Goal: Task Accomplishment & Management: Use online tool/utility

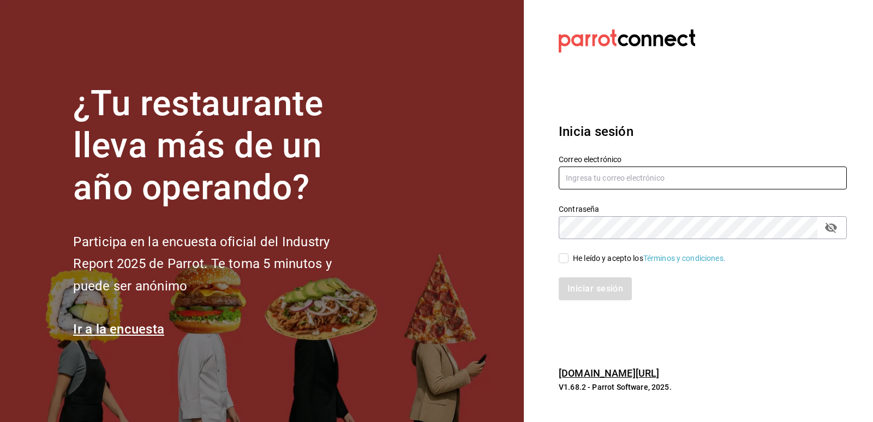
type input "[EMAIL_ADDRESS][PERSON_NAME][DOMAIN_NAME]"
click at [562, 260] on input "He leído y acepto los Términos y condiciones." at bounding box center [564, 258] width 10 height 10
checkbox input "true"
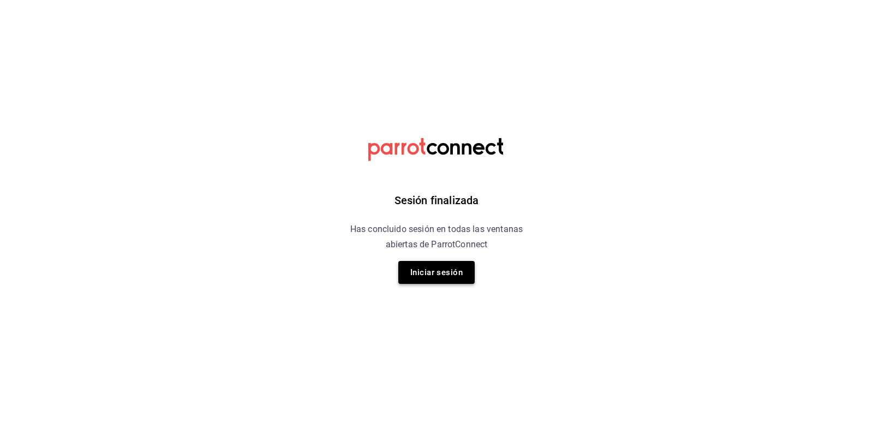
click at [437, 269] on button "Iniciar sesión" at bounding box center [436, 272] width 76 height 23
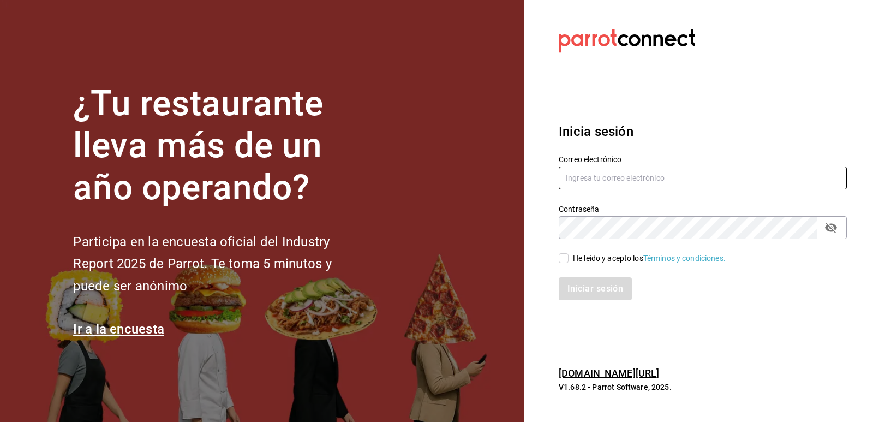
type input "[EMAIL_ADDRESS][PERSON_NAME][DOMAIN_NAME]"
click at [560, 259] on input "He leído y acepto los Términos y condiciones." at bounding box center [564, 258] width 10 height 10
checkbox input "true"
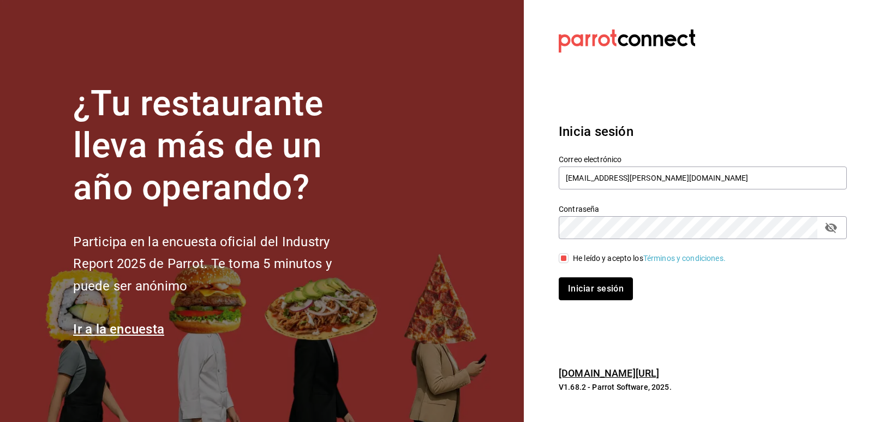
drag, startPoint x: 587, startPoint y: 283, endPoint x: 568, endPoint y: 303, distance: 27.4
click at [587, 284] on button "Iniciar sesión" at bounding box center [596, 288] width 74 height 23
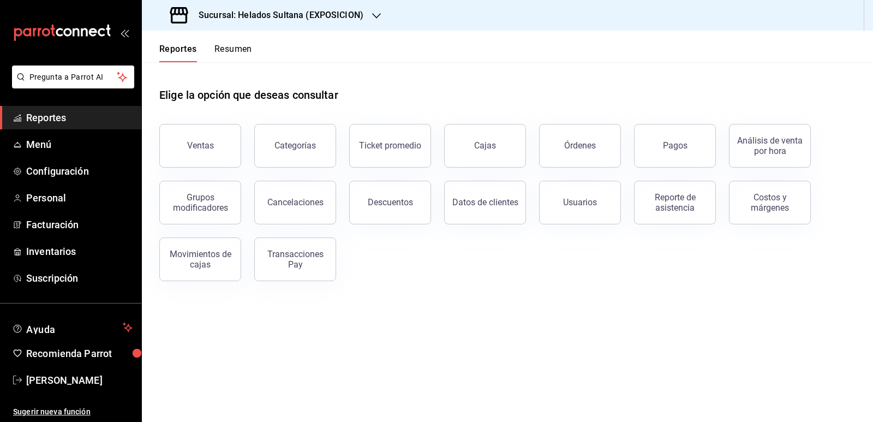
click at [289, 25] on div "Sucursal: Helados Sultana (EXPOSICION)" at bounding box center [268, 15] width 235 height 31
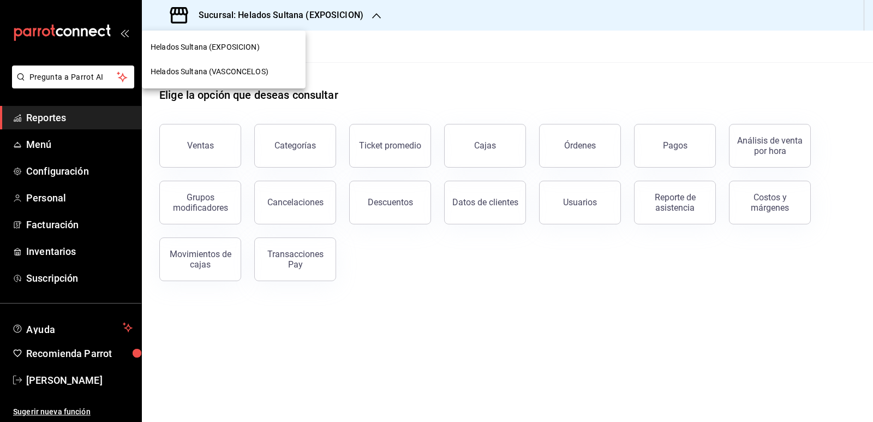
click at [253, 69] on span "Helados Sultana (VASCONCELOS)" at bounding box center [210, 71] width 118 height 11
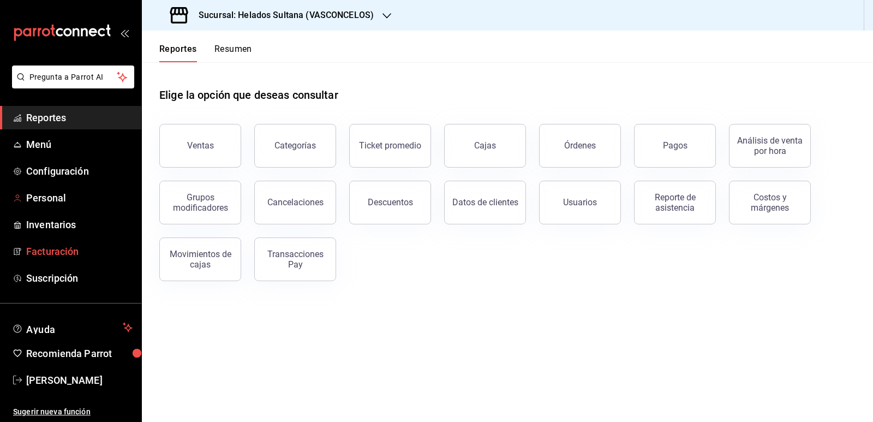
click at [63, 250] on span "Facturación" at bounding box center [79, 251] width 106 height 15
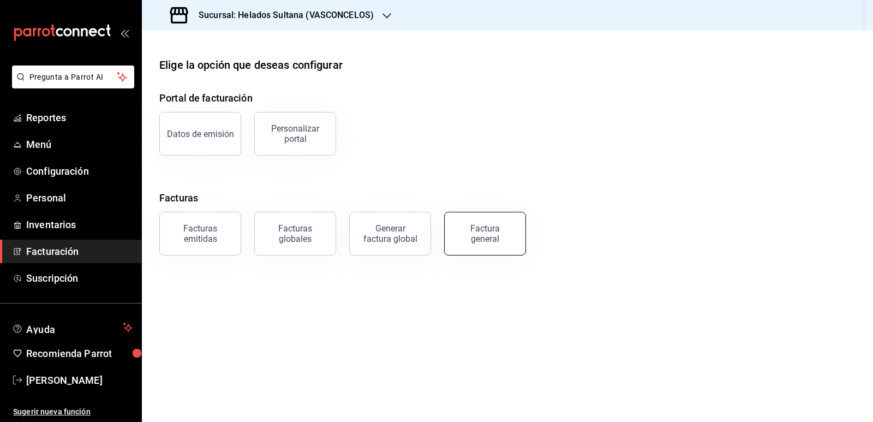
click at [483, 226] on div "Factura general" at bounding box center [485, 233] width 55 height 21
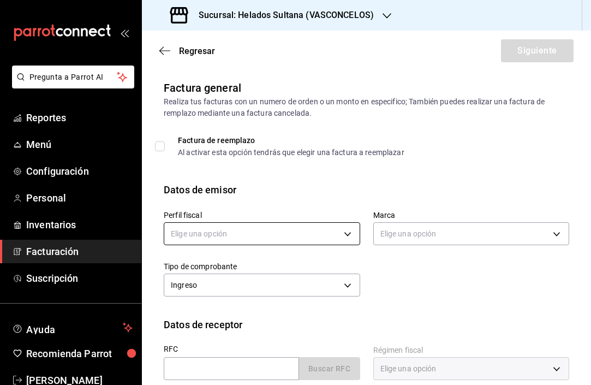
click at [281, 226] on body "Pregunta a Parrot AI Reportes Menú Configuración Personal Inventarios Facturaci…" at bounding box center [295, 192] width 591 height 385
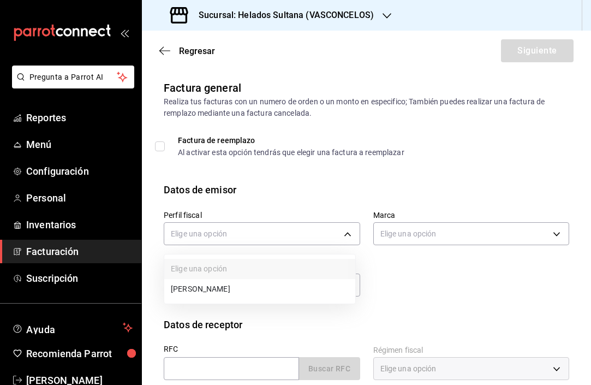
click at [275, 281] on li "ROSA CELINA LOMELI JAUREGUI" at bounding box center [259, 289] width 191 height 20
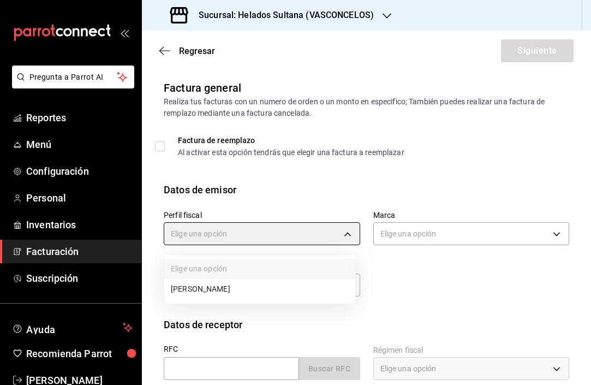
type input "3ddbee9d-526d-4270-adce-b67b8633c009"
type input "144306c7-8caf-4d8c-ba73-d2b7112157ad"
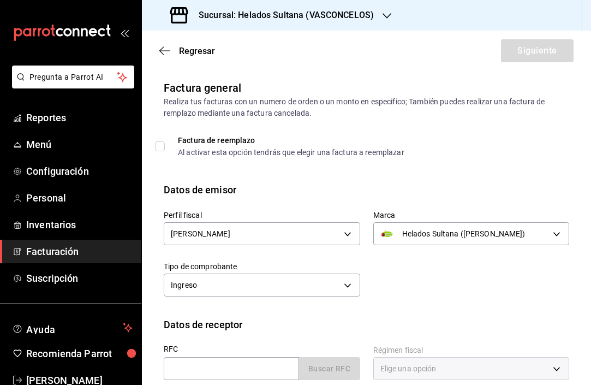
click at [422, 286] on div "Perfil fiscal ROSA CELINA LOMELI JAUREGUI 3ddbee9d-526d-4270-adce-b67b8633c009 …" at bounding box center [360, 248] width 418 height 103
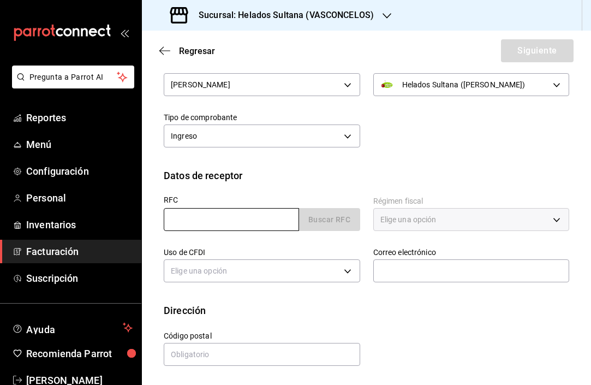
click at [189, 214] on input "text" at bounding box center [231, 219] width 135 height 23
paste input "MPI1702158R4"
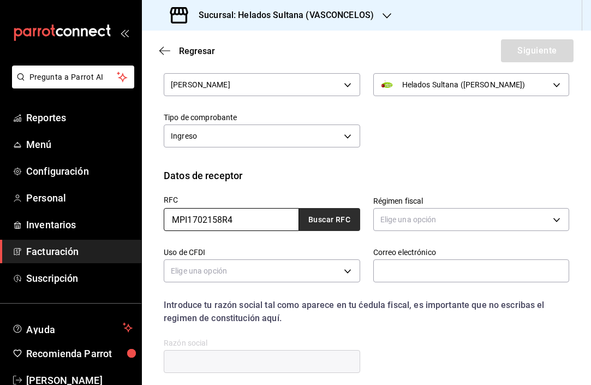
type input "MPI1702158R4"
click at [321, 218] on button "Buscar RFC" at bounding box center [329, 219] width 61 height 23
type input "admty@milkpizzeria.com"
type input "66260"
type input "MILK PIZZERIA"
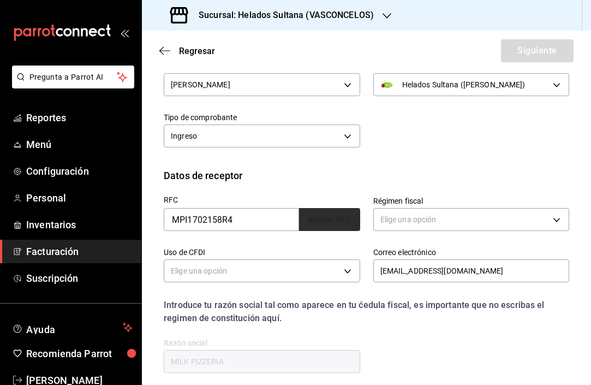
type input "601"
type input "G01"
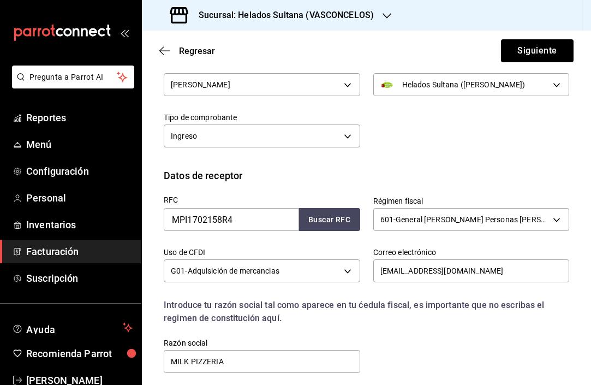
click at [395, 305] on div "Introduce tu razón social tal como aparece en tu ćedula fiscal, es importante q…" at bounding box center [366, 311] width 405 height 26
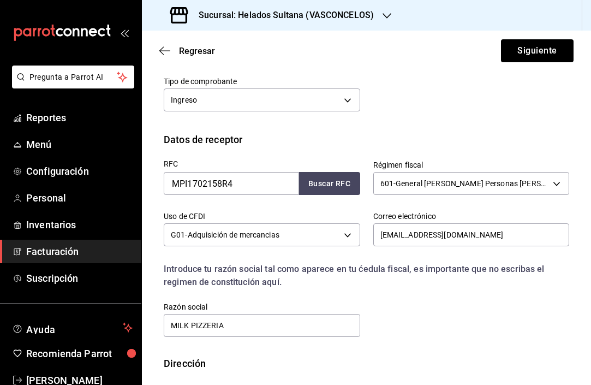
scroll to position [238, 0]
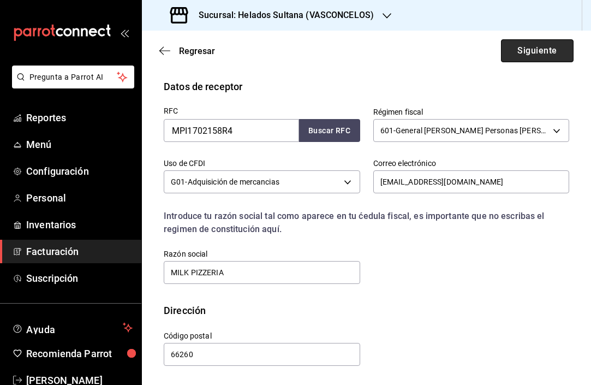
click at [505, 47] on button "Siguiente" at bounding box center [537, 50] width 73 height 23
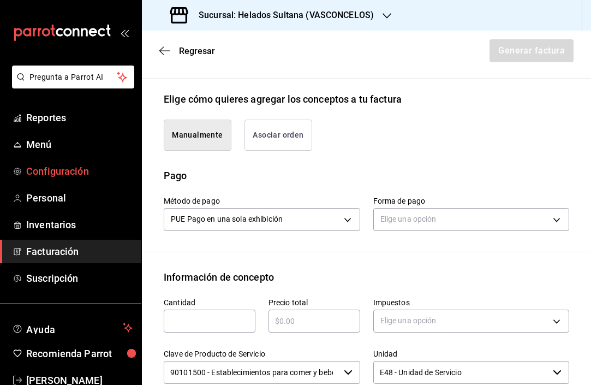
click at [262, 139] on button "Asociar orden" at bounding box center [278, 134] width 68 height 31
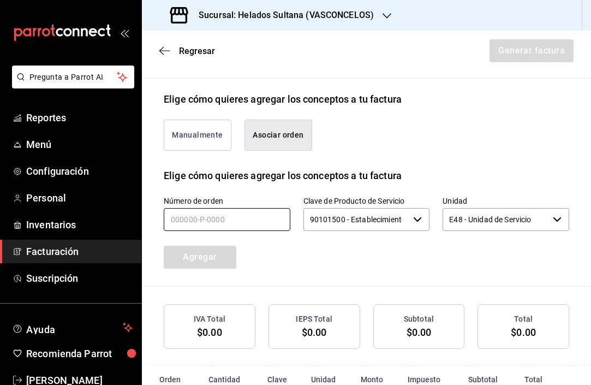
click at [228, 223] on input "text" at bounding box center [227, 219] width 127 height 23
type input "120825-p-0083"
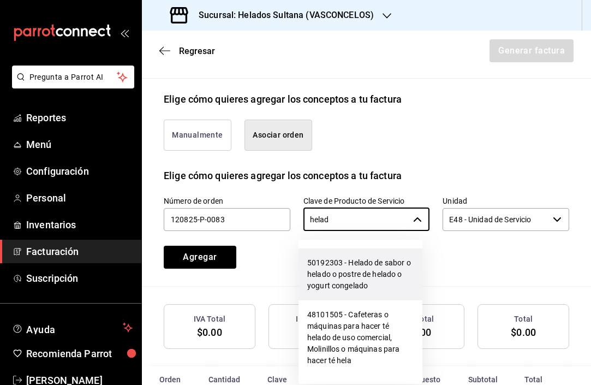
click at [361, 275] on li "50192303 - Helado de sabor o helado o postre de helado o yogurt congelado" at bounding box center [360, 274] width 124 height 52
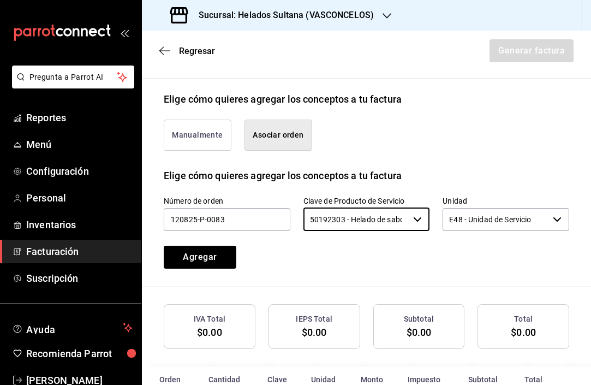
type input "50192303 - Helado de sabor o helado o postre de helado o yogurt congelado"
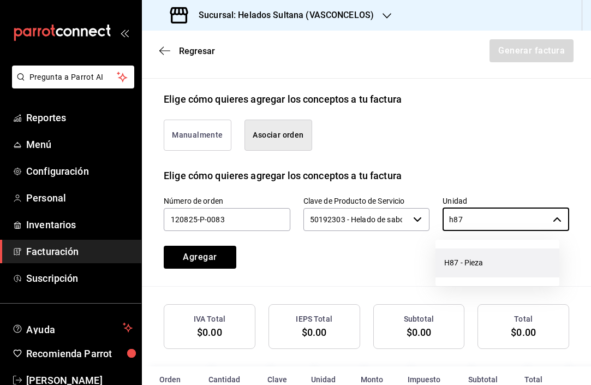
click at [459, 258] on li "H87 - Pieza" at bounding box center [497, 262] width 124 height 29
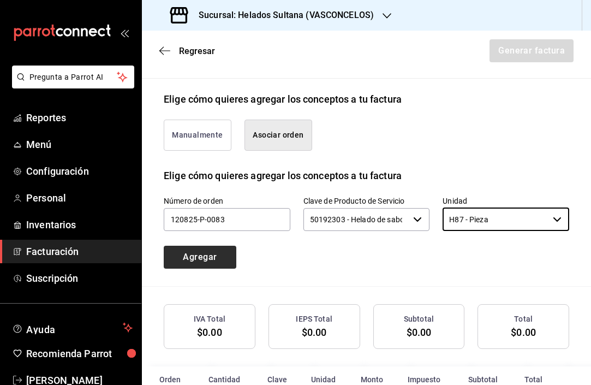
type input "H87 - Pieza"
click at [203, 256] on button "Agregar" at bounding box center [200, 256] width 73 height 23
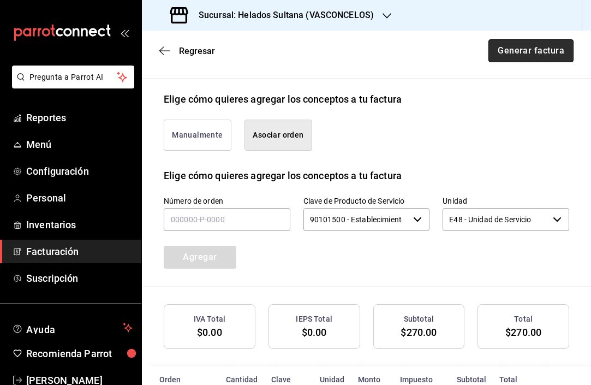
click at [529, 49] on button "Generar factura" at bounding box center [530, 50] width 85 height 23
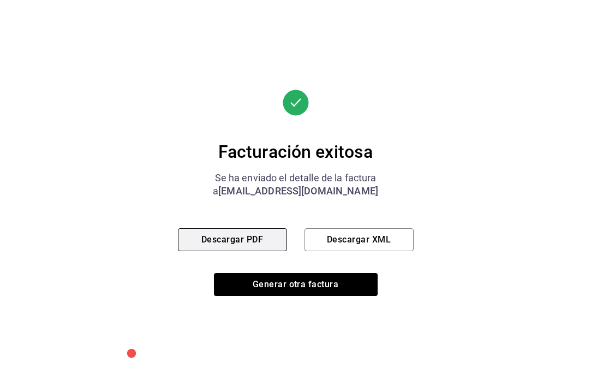
click at [191, 242] on button "Descargar PDF" at bounding box center [232, 239] width 109 height 23
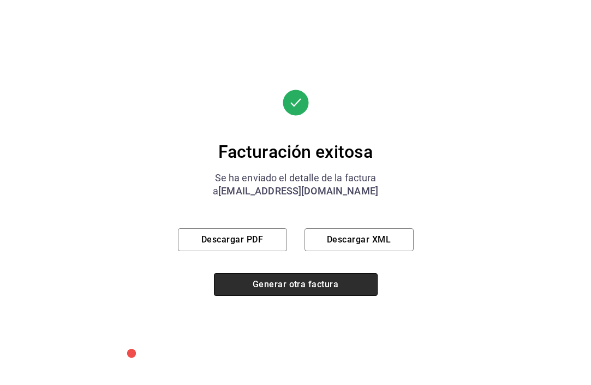
click at [295, 279] on button "Generar otra factura" at bounding box center [296, 284] width 164 height 23
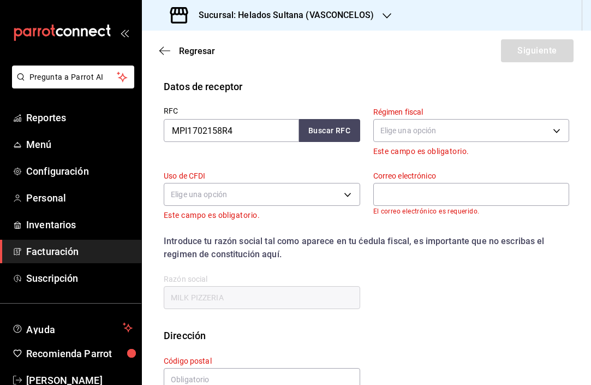
scroll to position [149, 0]
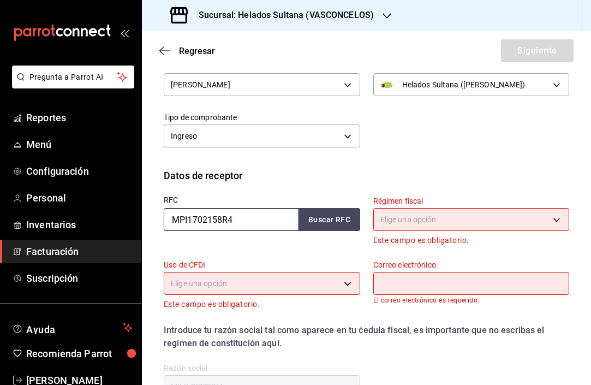
click at [137, 213] on div "Pregunta a Parrot AI Reportes Menú Configuración Personal Inventarios Facturaci…" at bounding box center [295, 192] width 591 height 385
paste input "IDE780302DM5"
type input "IDE780302DM5"
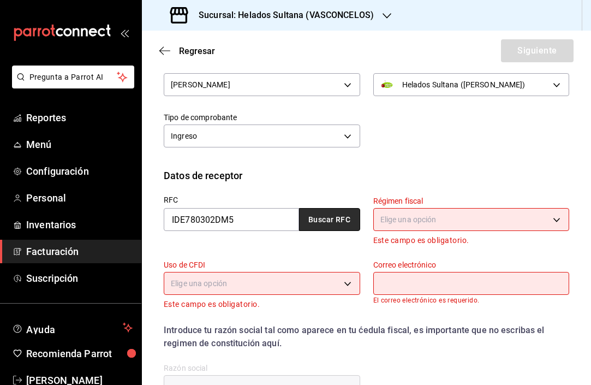
click at [341, 221] on button "Buscar RFC" at bounding box center [329, 219] width 61 height 23
click at [368, 173] on div "Datos de receptor" at bounding box center [366, 175] width 405 height 15
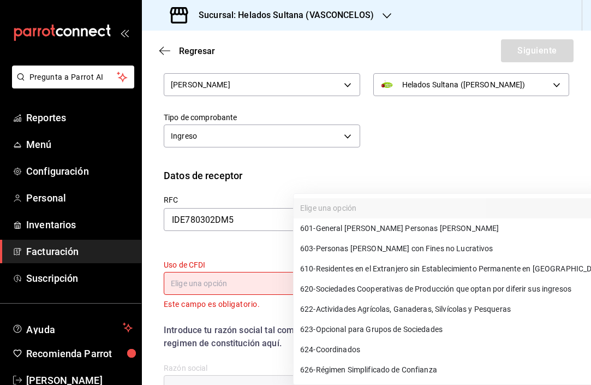
click at [414, 218] on body "Pregunta a Parrot AI Reportes Menú Configuración Personal Inventarios Facturaci…" at bounding box center [295, 192] width 591 height 385
drag, startPoint x: 587, startPoint y: 209, endPoint x: 555, endPoint y: 260, distance: 59.6
click at [583, 256] on div at bounding box center [295, 192] width 591 height 385
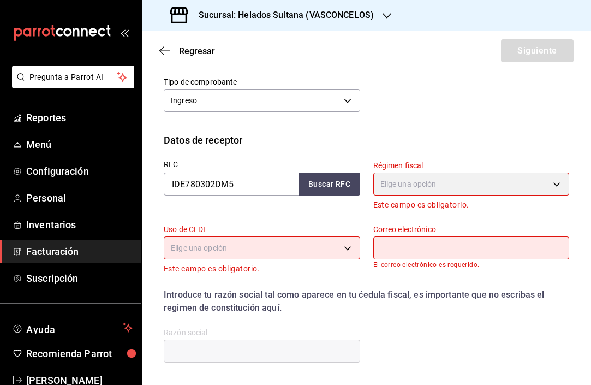
scroll to position [203, 0]
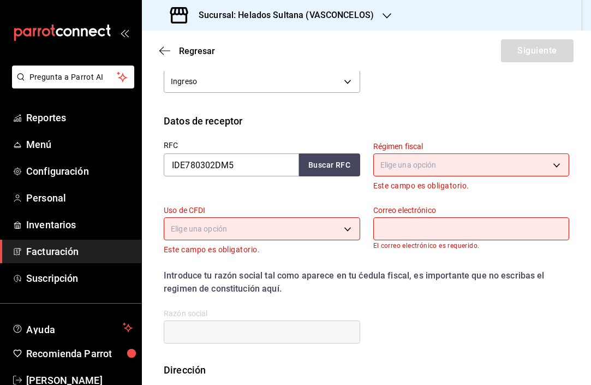
click at [415, 164] on body "Pregunta a Parrot AI Reportes Menú Configuración Personal Inventarios Facturaci…" at bounding box center [295, 192] width 591 height 385
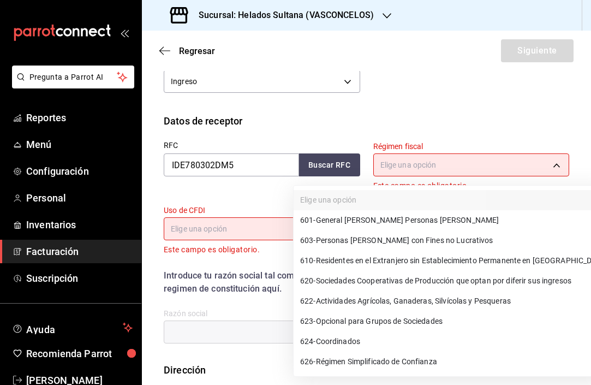
click at [406, 237] on span "603 - Personas Morales con Fines no Lucrativos" at bounding box center [396, 240] width 193 height 11
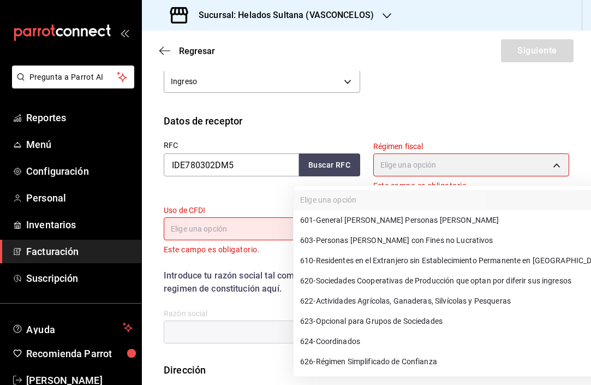
type input "603"
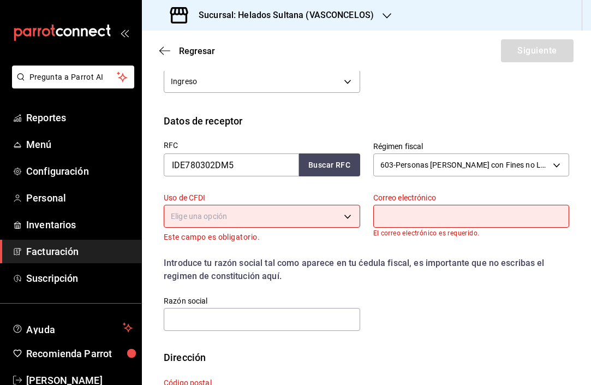
click at [253, 216] on body "Pregunta a Parrot AI Reportes Menú Configuración Personal Inventarios Facturaci…" at bounding box center [295, 192] width 591 height 385
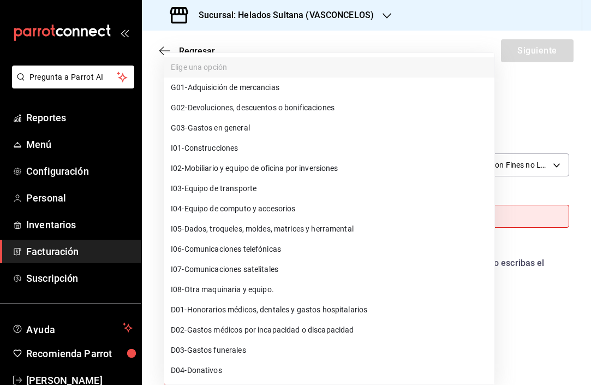
click at [239, 127] on span "G03 - Gastos en general" at bounding box center [210, 127] width 79 height 11
type input "G03"
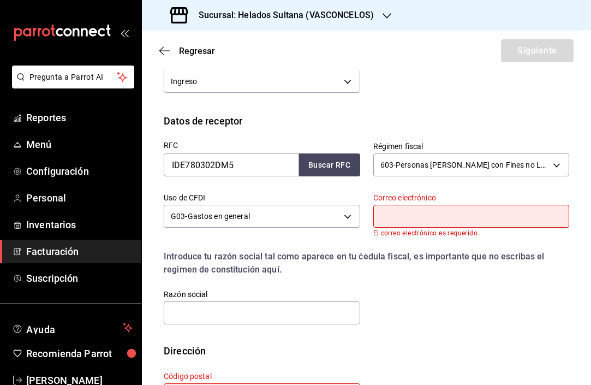
click at [427, 211] on input "text" at bounding box center [471, 216] width 196 height 23
paste input "degollado.rdy@gmail.com"
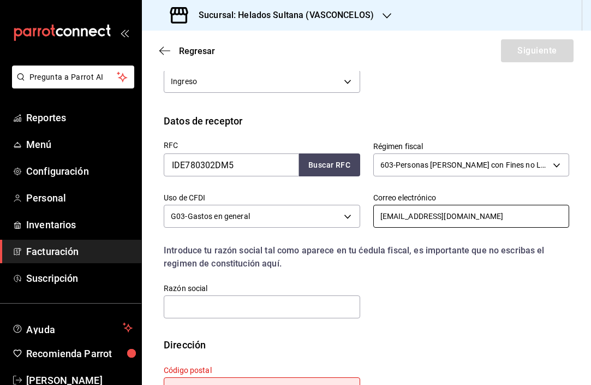
type input "degollado.rdy@gmail.com"
click at [403, 292] on div "RFC IDE780302DM5 Buscar RFC Régimen fiscal 603 - Personas Morales con Fines no …" at bounding box center [360, 223] width 418 height 191
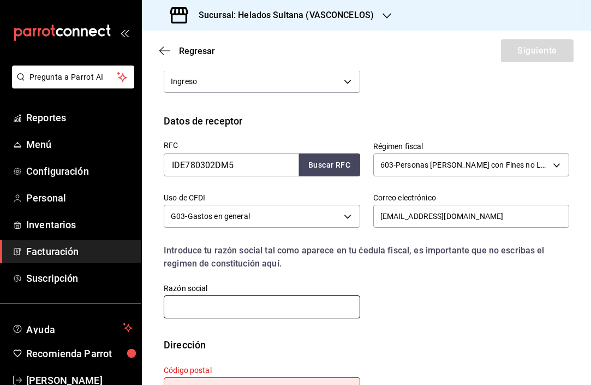
drag, startPoint x: 256, startPoint y: 307, endPoint x: 269, endPoint y: 309, distance: 13.9
click at [256, 307] on input "text" at bounding box center [262, 306] width 196 height 23
type input "DEGOLLADO"
click at [486, 286] on div "RFC IDE780302DM5 Buscar RFC Régimen fiscal 603 - Personas Morales con Fines no …" at bounding box center [360, 223] width 418 height 191
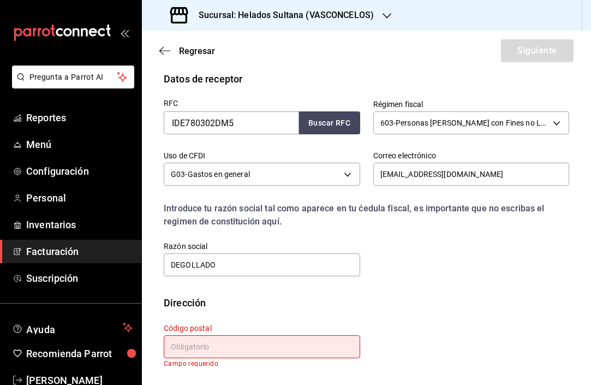
click at [228, 355] on input "text" at bounding box center [262, 346] width 196 height 23
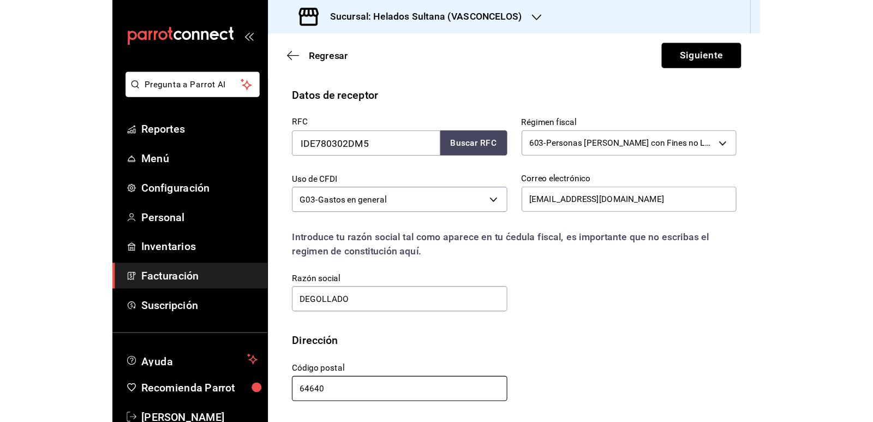
scroll to position [238, 0]
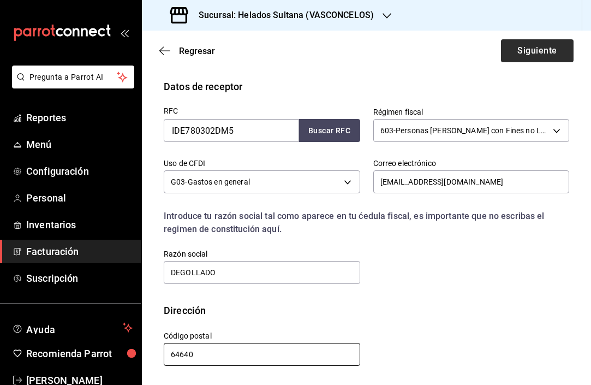
type input "64640"
click at [519, 51] on button "Siguiente" at bounding box center [537, 50] width 73 height 23
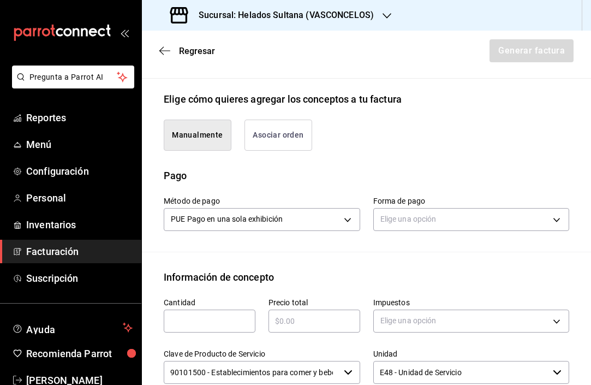
click at [280, 137] on button "Asociar orden" at bounding box center [278, 134] width 68 height 31
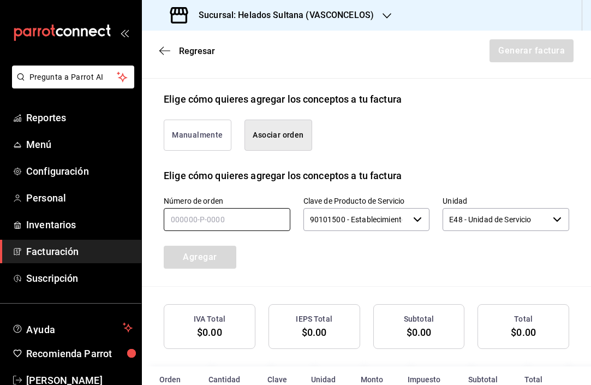
click at [231, 208] on input "text" at bounding box center [227, 219] width 127 height 23
type input "160825-P-0243"
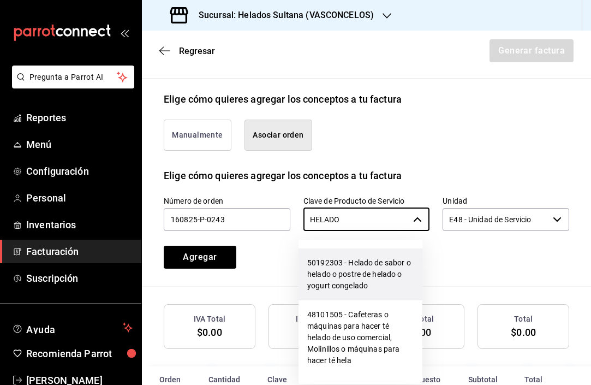
click at [364, 277] on li "50192303 - Helado de sabor o helado o postre de helado o yogurt congelado" at bounding box center [360, 274] width 124 height 52
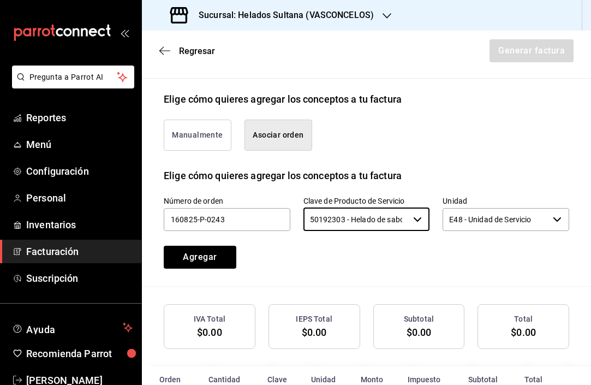
type input "50192303 - Helado de sabor o helado o postre de helado o yogurt congelado"
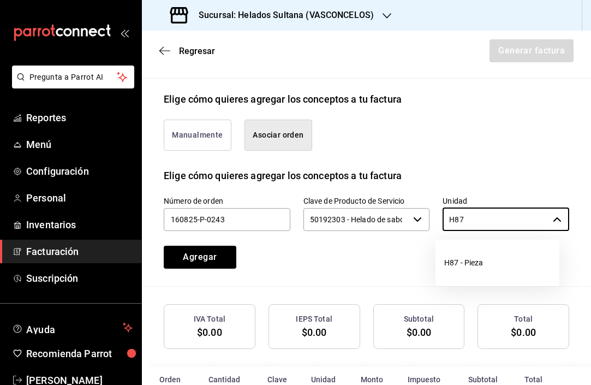
click at [458, 263] on li "H87 - Pieza" at bounding box center [497, 262] width 124 height 29
type input "H87 - Pieza"
click at [360, 262] on div "Número de orden 160825-P-0243 Clave de Producto de Servicio 50192303 - Helado d…" at bounding box center [352, 219] width 431 height 99
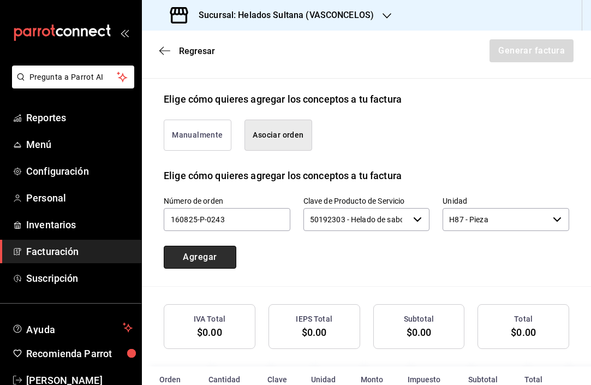
click at [206, 255] on button "Agregar" at bounding box center [200, 256] width 73 height 23
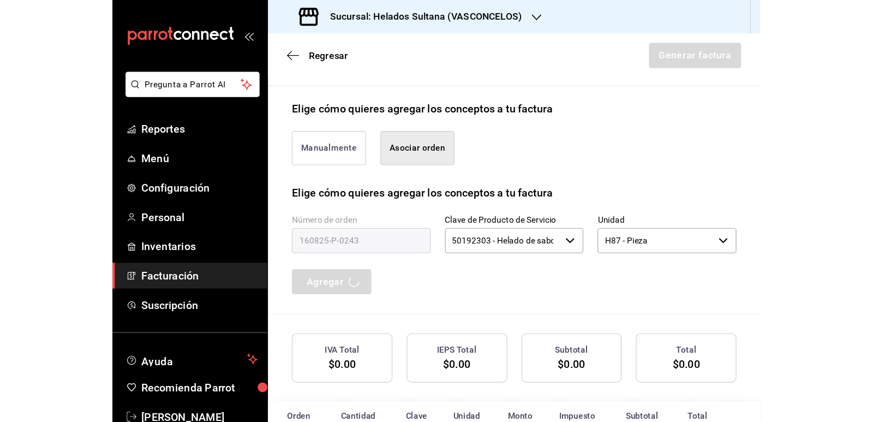
scroll to position [231, 0]
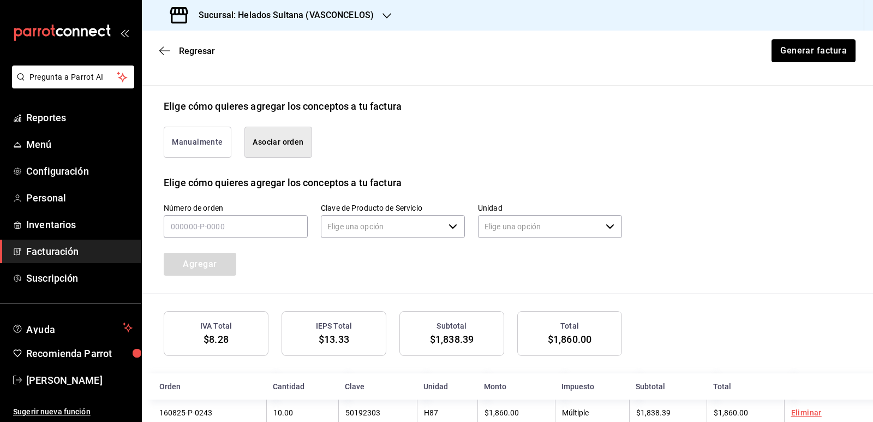
type input "90101500 - Establecimientos para comer y beber"
type input "E48 - Unidad de Servicio"
click at [807, 56] on button "Generar factura" at bounding box center [812, 50] width 85 height 23
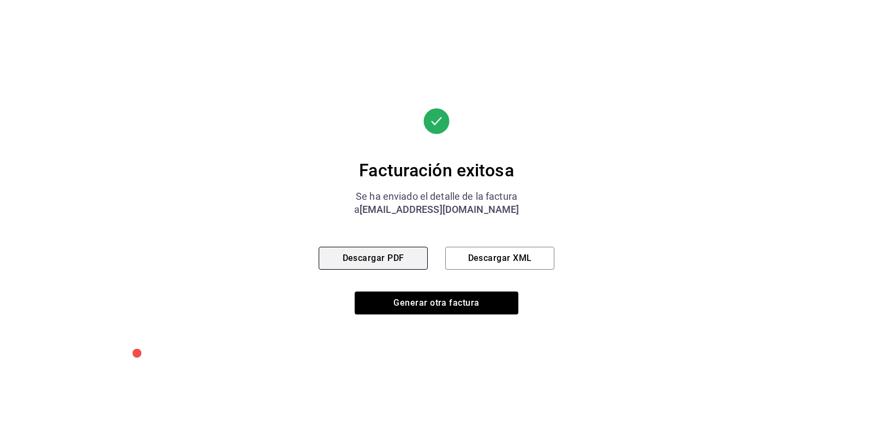
click at [398, 252] on button "Descargar PDF" at bounding box center [373, 258] width 109 height 23
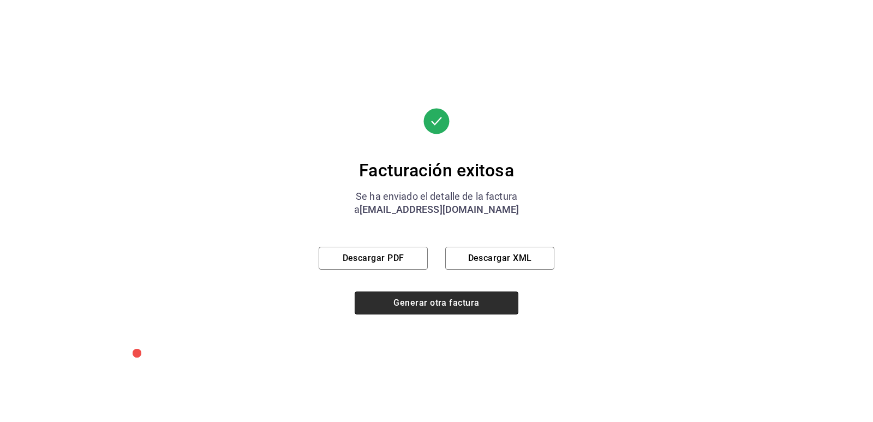
click at [435, 296] on button "Generar otra factura" at bounding box center [437, 302] width 164 height 23
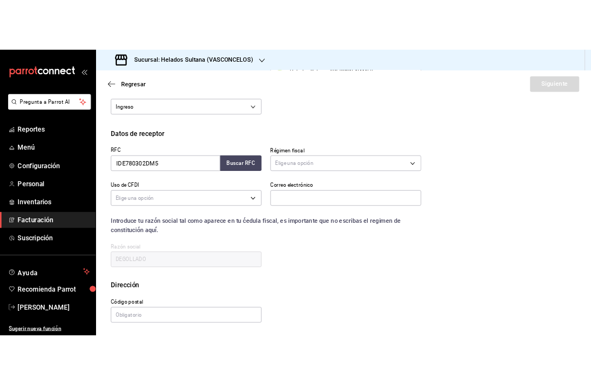
scroll to position [100, 0]
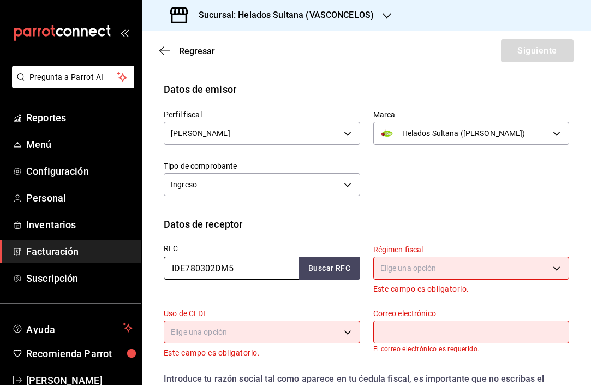
drag, startPoint x: 213, startPoint y: 262, endPoint x: 100, endPoint y: 245, distance: 114.2
click at [100, 245] on div "Pregunta a Parrot AI Reportes Menú Configuración Personal Inventarios Facturaci…" at bounding box center [295, 192] width 591 height 385
click at [321, 259] on button "Buscar RFC" at bounding box center [329, 267] width 61 height 23
click at [408, 262] on body "Pregunta a Parrot AI Reportes Menú Configuración Personal Inventarios Facturaci…" at bounding box center [295, 192] width 591 height 385
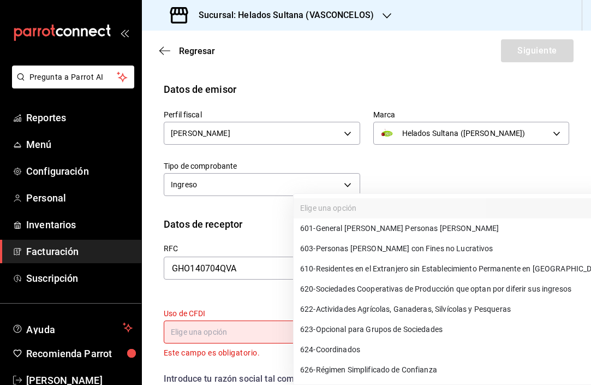
click at [440, 159] on div at bounding box center [295, 192] width 591 height 385
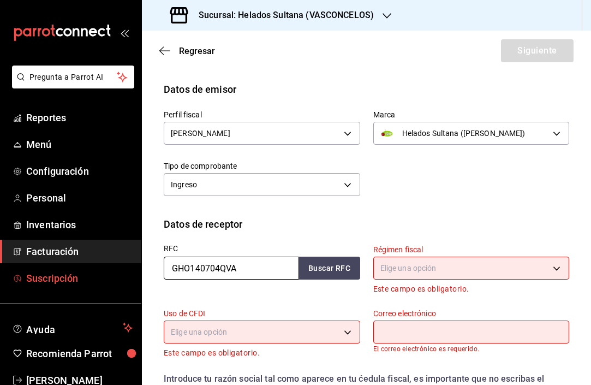
drag, startPoint x: 248, startPoint y: 269, endPoint x: 127, endPoint y: 270, distance: 120.5
click at [127, 270] on div "Pregunta a Parrot AI Reportes Menú Configuración Personal Inventarios Facturaci…" at bounding box center [295, 192] width 591 height 385
paste input "MPI1702158R4"
type input "MPI1702158R4"
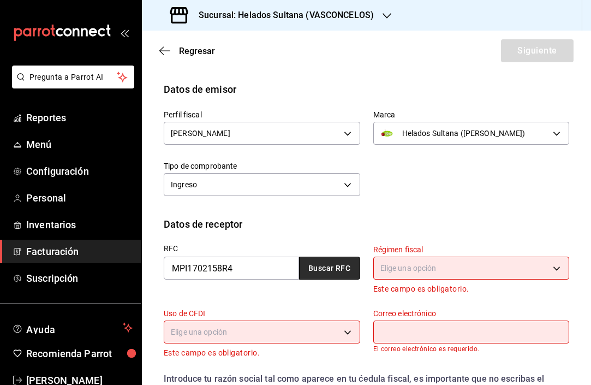
click at [308, 264] on button "Buscar RFC" at bounding box center [329, 267] width 61 height 23
type input "admty@milkpizzeria.com"
type input "66260"
type input "MILK PIZZERIA"
type input "601"
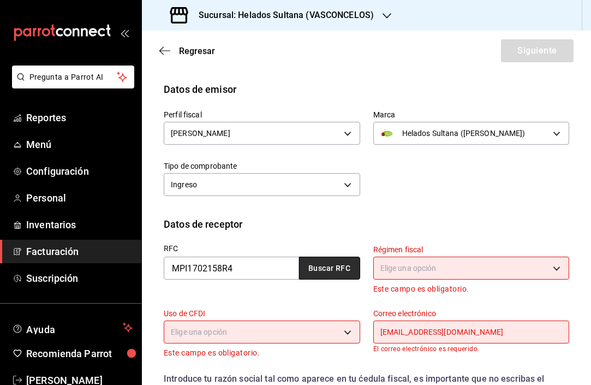
type input "G01"
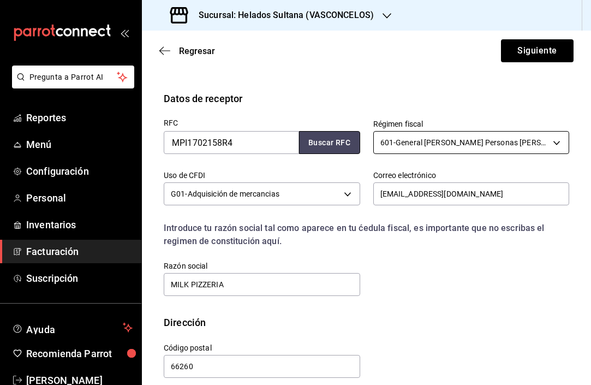
scroll to position [238, 0]
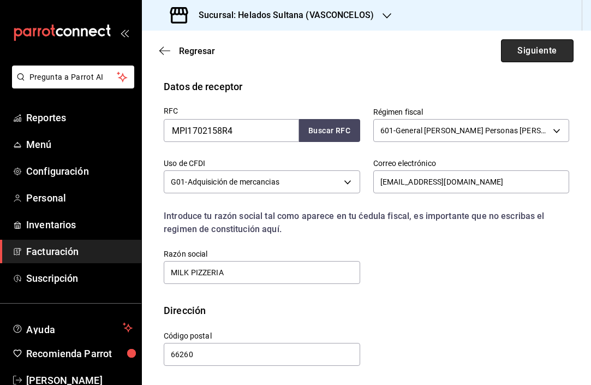
click at [510, 55] on button "Siguiente" at bounding box center [537, 50] width 73 height 23
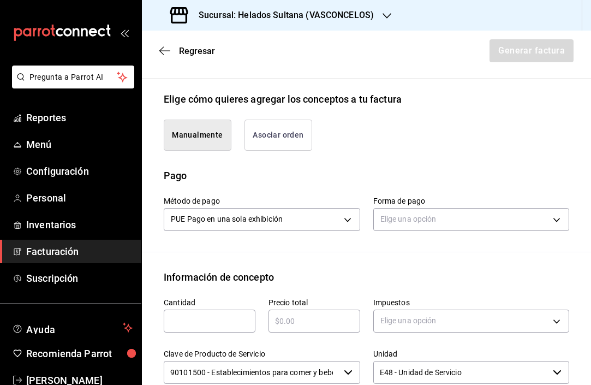
click at [271, 145] on button "Asociar orden" at bounding box center [278, 134] width 68 height 31
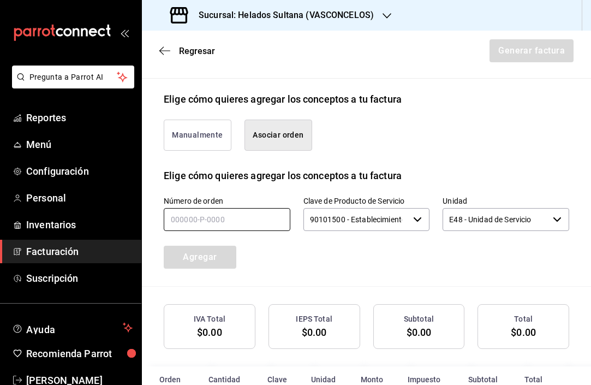
drag, startPoint x: 249, startPoint y: 219, endPoint x: 291, endPoint y: 226, distance: 42.6
click at [249, 219] on input "text" at bounding box center [227, 219] width 127 height 23
type input "180825-p-0194"
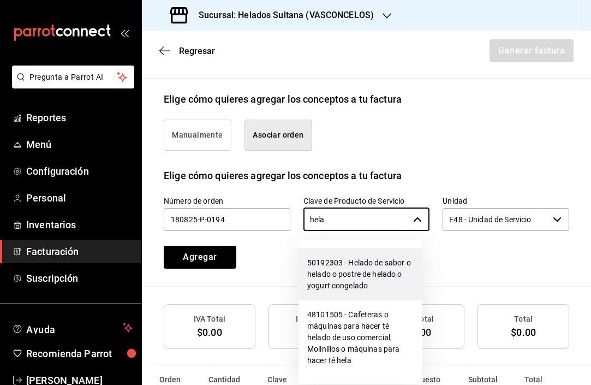
click at [341, 262] on li "50192303 - Helado de sabor o helado o postre de helado o yogurt congelado" at bounding box center [360, 274] width 124 height 52
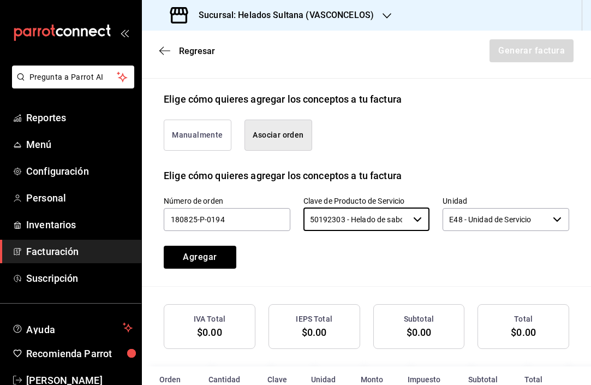
type input "50192303 - Helado de sabor o helado o postre de helado o yogurt congelado"
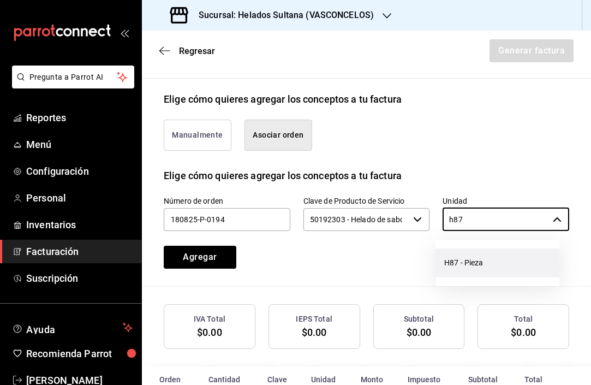
click at [473, 265] on li "H87 - Pieza" at bounding box center [497, 262] width 124 height 29
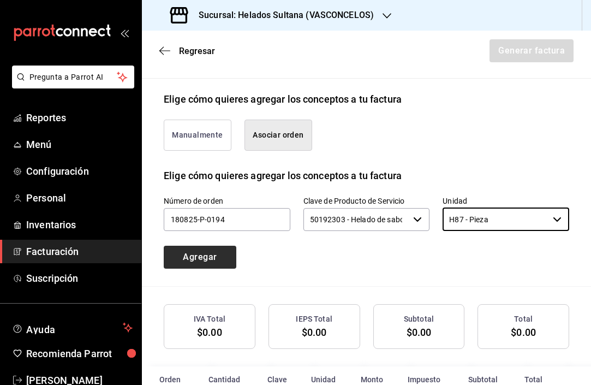
type input "H87 - Pieza"
click at [207, 254] on button "Agregar" at bounding box center [200, 256] width 73 height 23
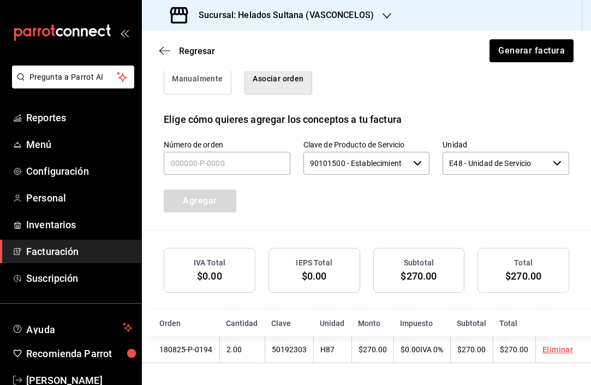
scroll to position [304, 0]
click at [537, 52] on button "Generar factura" at bounding box center [530, 50] width 85 height 23
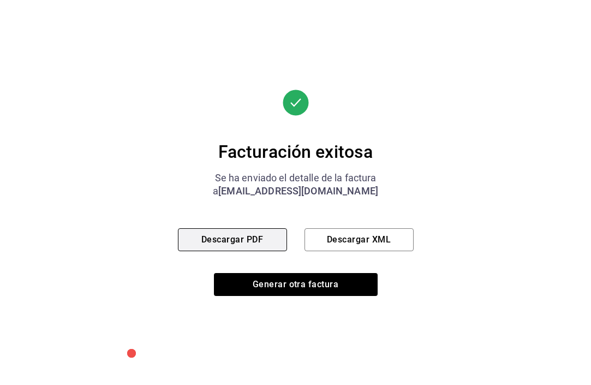
click at [241, 239] on button "Descargar PDF" at bounding box center [232, 239] width 109 height 23
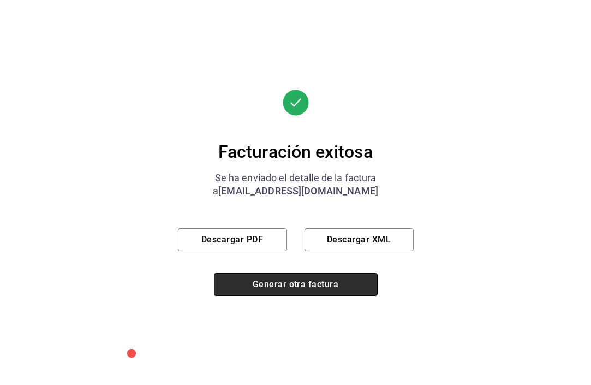
click at [287, 287] on button "Generar otra factura" at bounding box center [296, 284] width 164 height 23
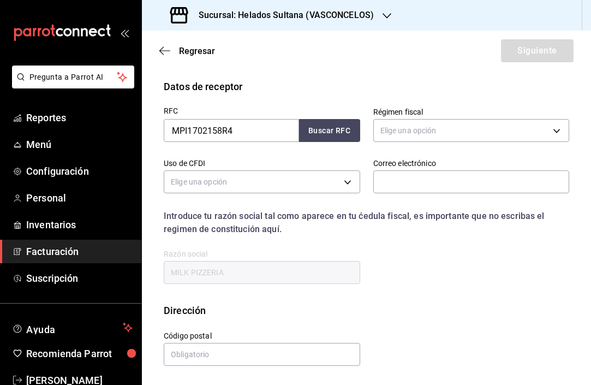
scroll to position [149, 0]
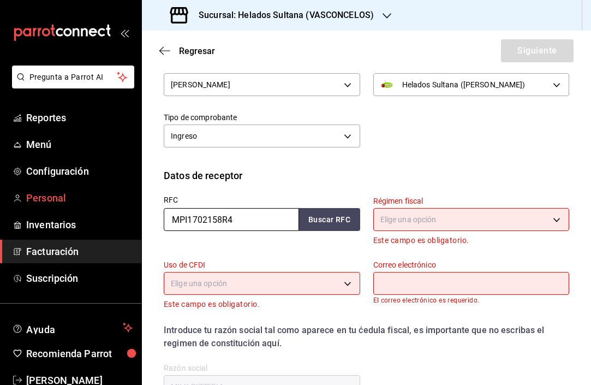
drag, startPoint x: 231, startPoint y: 213, endPoint x: 116, endPoint y: 205, distance: 115.9
click at [116, 205] on div "Pregunta a Parrot AI Reportes Menú Configuración Personal Inventarios Facturaci…" at bounding box center [295, 192] width 591 height 385
paste input "EIVA810623P60"
type input "EIVA810623P60"
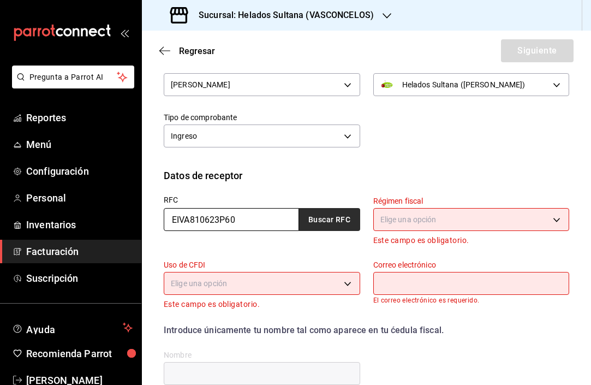
type input "EIVA810623P60"
click at [331, 215] on button "Buscar RFC" at bounding box center [329, 219] width 61 height 23
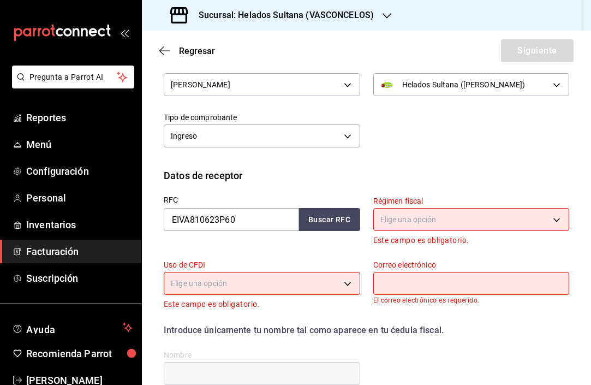
click at [394, 219] on body "Pregunta a Parrot AI Reportes Menú Configuración Personal Inventarios Facturaci…" at bounding box center [295, 192] width 591 height 385
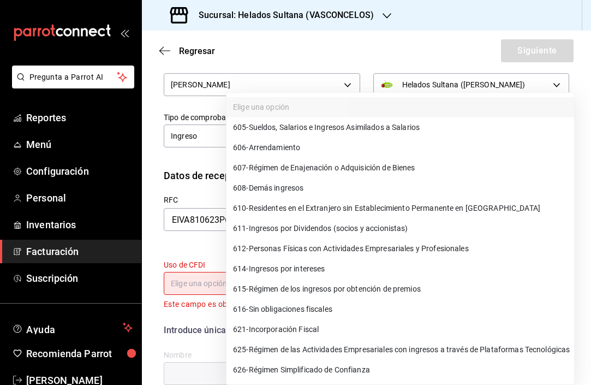
click at [352, 364] on span "626 - Régimen Simplificado de Confianza" at bounding box center [301, 369] width 137 height 11
type input "626"
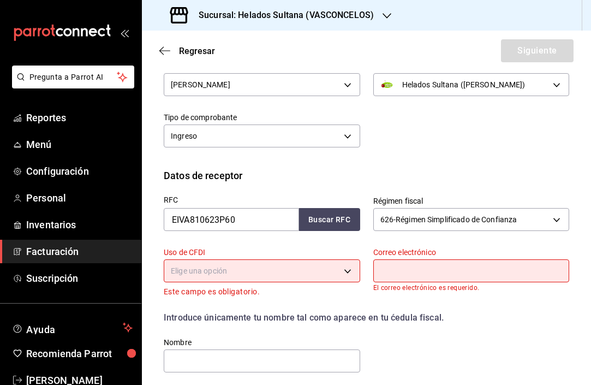
click at [308, 274] on body "Pregunta a Parrot AI Reportes Menú Configuración Personal Inventarios Facturaci…" at bounding box center [295, 192] width 591 height 385
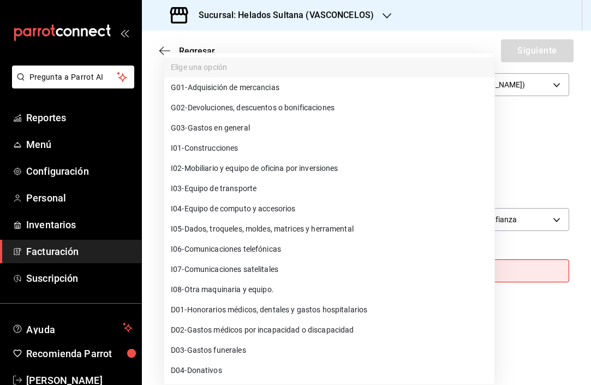
click at [214, 128] on span "G03 - Gastos en general" at bounding box center [210, 127] width 79 height 11
type input "G03"
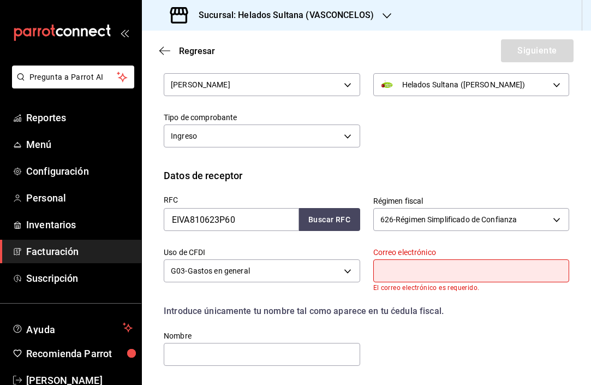
click at [393, 273] on input "text" at bounding box center [471, 270] width 196 height 23
paste input "jennifer.villegas@anchor-relo.com"
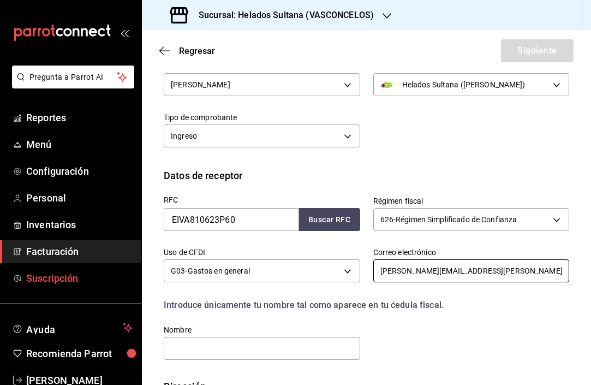
type input "jennifer.villegas@anchor-relo.com"
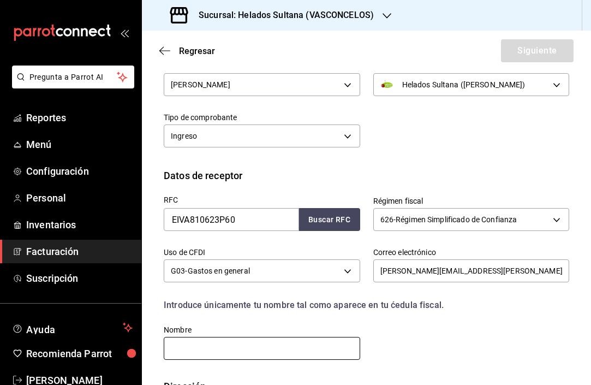
click at [261, 343] on input "text" at bounding box center [262, 348] width 196 height 23
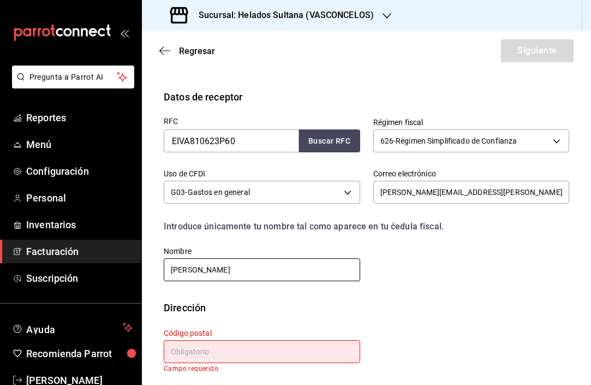
scroll to position [232, 0]
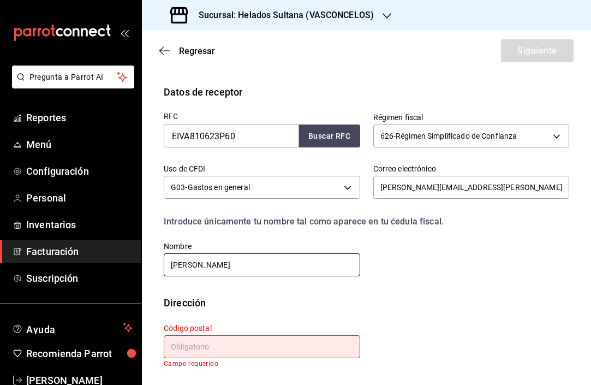
type input "ALVARO DANIEL ELIZONDO VILLARREAL"
click at [261, 341] on input "text" at bounding box center [262, 346] width 196 height 23
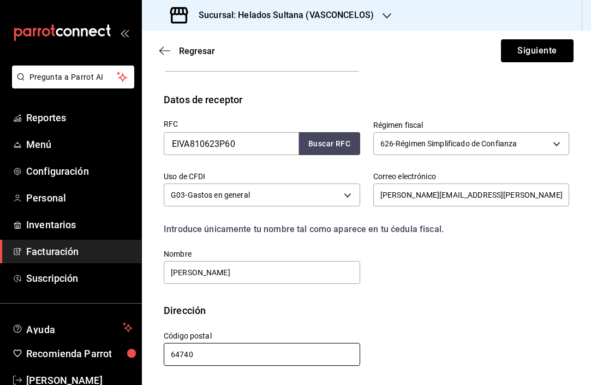
scroll to position [225, 0]
type input "64740"
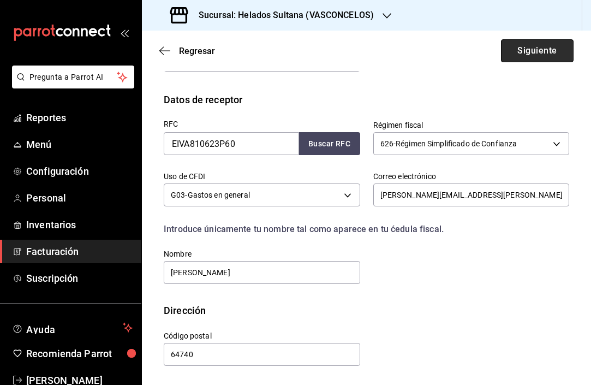
click at [541, 52] on button "Siguiente" at bounding box center [537, 50] width 73 height 23
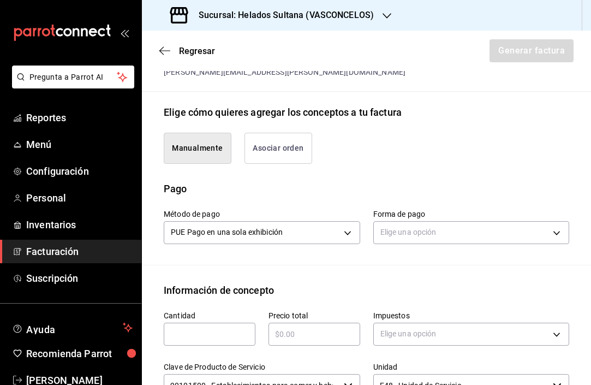
type input "90101500 - Establecimientos para comer y beber"
type input "E48 - Unidad de Servicio"
click at [275, 163] on button "Asociar orden" at bounding box center [278, 148] width 68 height 31
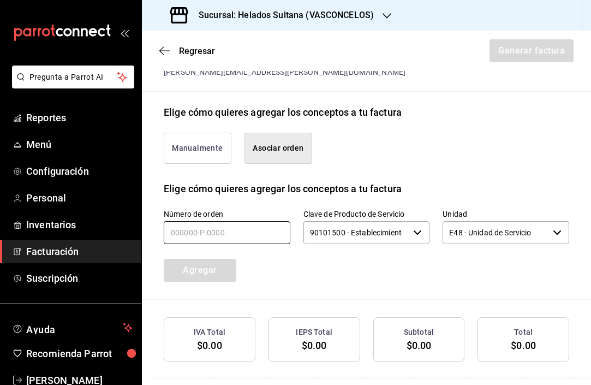
click at [241, 244] on input "text" at bounding box center [227, 232] width 127 height 23
type input "130825-P-0012"
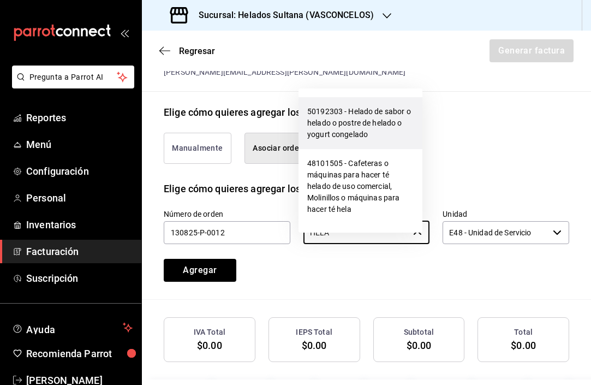
click at [378, 116] on li "50192303 - Helado de sabor o helado o postre de helado o yogurt congelado" at bounding box center [360, 123] width 124 height 52
type input "50192303 - Helado de sabor o helado o postre de helado o yogurt congelado"
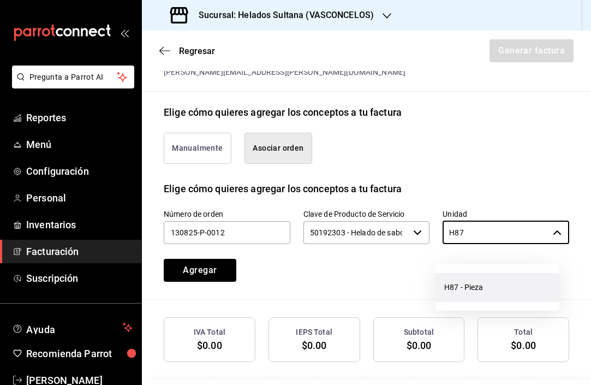
click at [472, 293] on li "H87 - Pieza" at bounding box center [497, 287] width 124 height 29
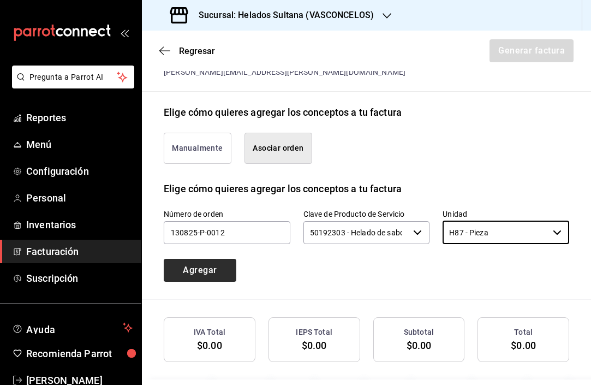
type input "H87 - Pieza"
click at [215, 280] on button "Agregar" at bounding box center [200, 270] width 73 height 23
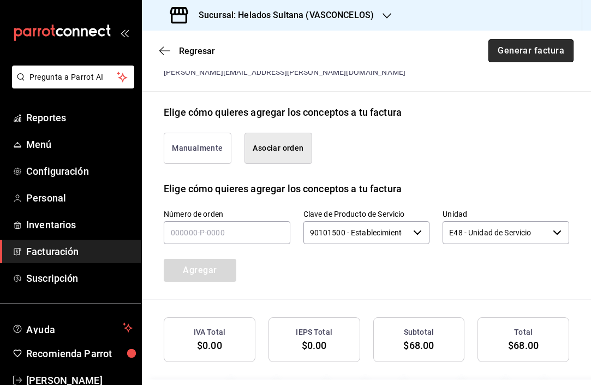
click at [533, 53] on button "Generar factura" at bounding box center [530, 50] width 85 height 23
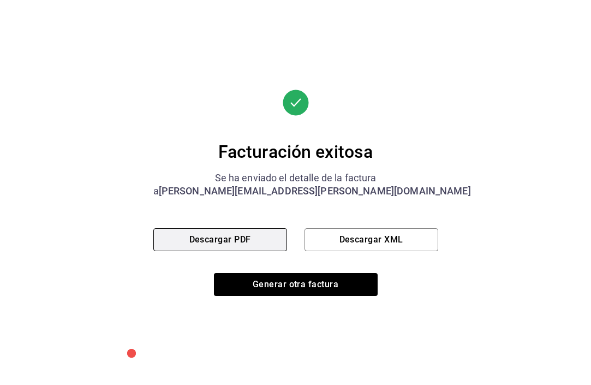
click at [251, 241] on button "Descargar PDF" at bounding box center [220, 239] width 134 height 23
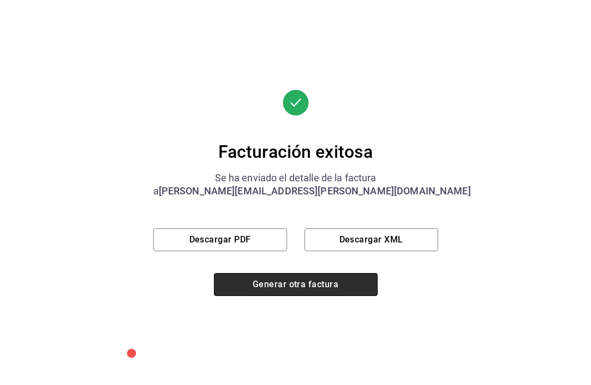
click at [290, 282] on button "Generar otra factura" at bounding box center [296, 284] width 164 height 23
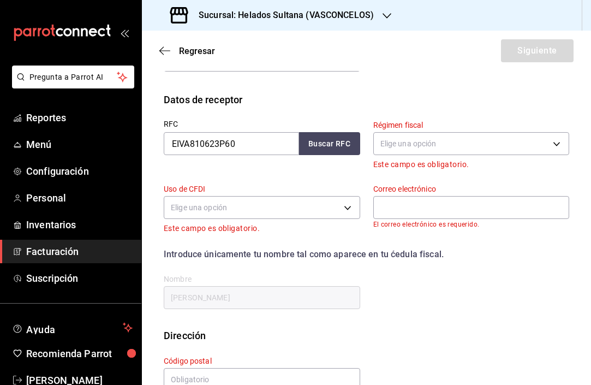
scroll to position [149, 0]
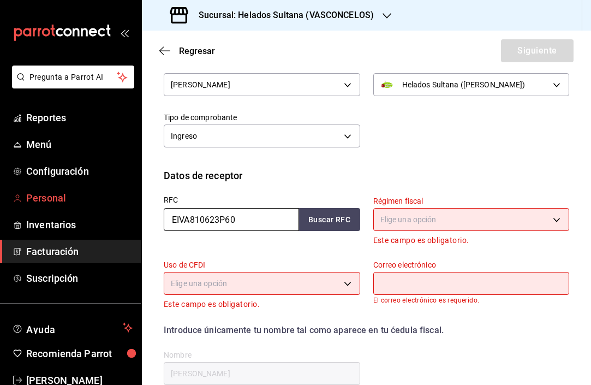
drag, startPoint x: 252, startPoint y: 217, endPoint x: 52, endPoint y: 205, distance: 200.5
click at [52, 205] on div "Pregunta a Parrot AI Reportes Menú Configuración Personal Inventarios Facturaci…" at bounding box center [295, 192] width 591 height 385
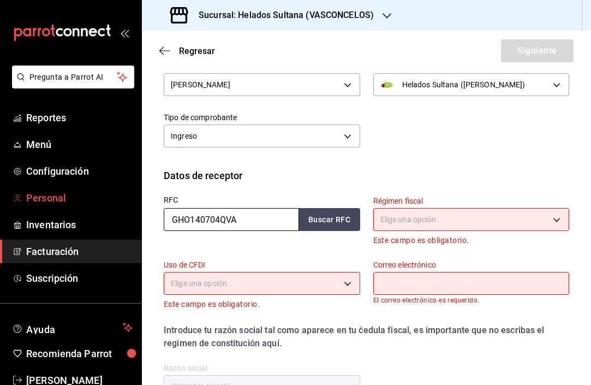
type input "GHO140704QVA"
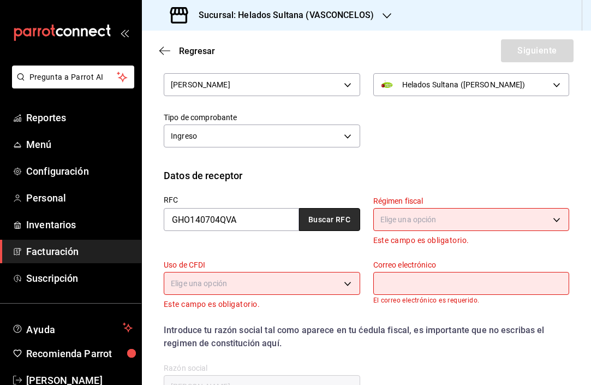
click at [313, 227] on button "Buscar RFC" at bounding box center [329, 219] width 61 height 23
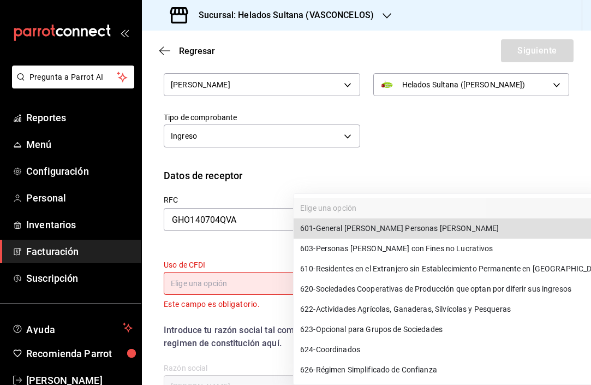
click at [403, 221] on body "Pregunta a Parrot AI Reportes Menú Configuración Personal Inventarios Facturaci…" at bounding box center [295, 192] width 591 height 385
click at [399, 230] on span "601 - General de Ley Personas Morales" at bounding box center [399, 228] width 199 height 11
type input "601"
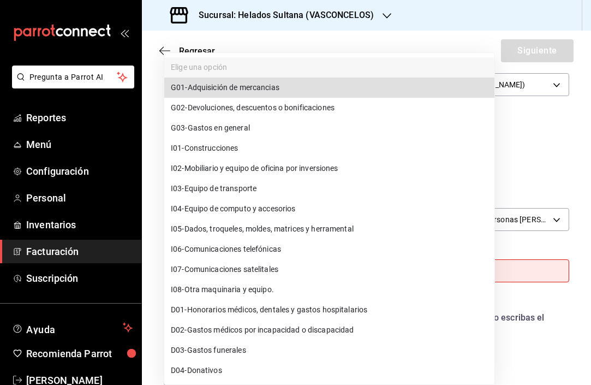
click at [209, 271] on body "Pregunta a Parrot AI Reportes Menú Configuración Personal Inventarios Facturaci…" at bounding box center [295, 192] width 591 height 385
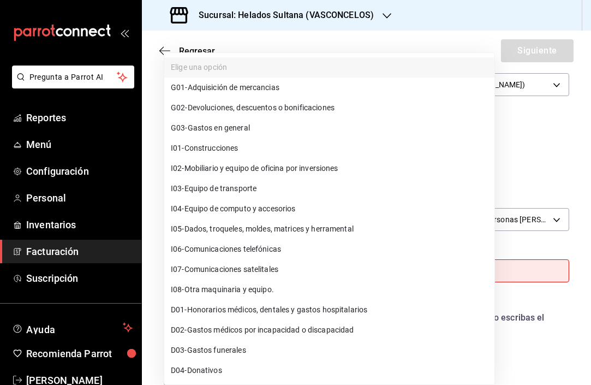
click at [230, 133] on span "G03 - Gastos en general" at bounding box center [210, 127] width 79 height 11
type input "G03"
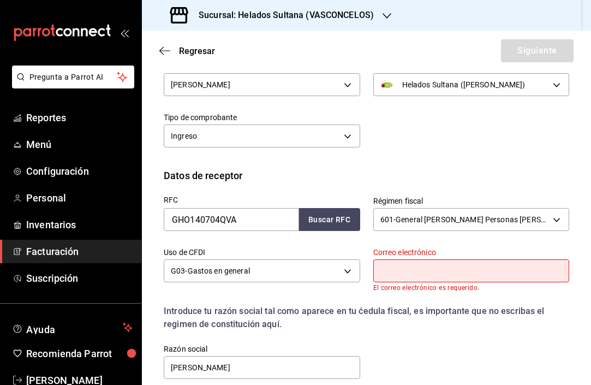
click at [440, 274] on input "text" at bounding box center [471, 270] width 196 height 23
paste input "recepcion@hydal.mx"
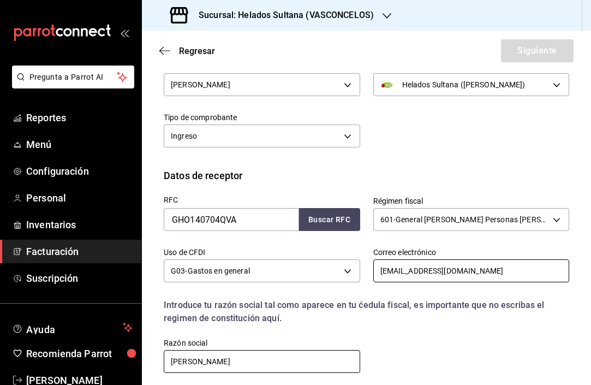
type input "recepcion@hydal.mx"
drag, startPoint x: 317, startPoint y: 357, endPoint x: 124, endPoint y: 354, distance: 193.1
click at [146, 355] on body "Pregunta a Parrot AI Reportes Menú Configuración Personal Inventarios Facturaci…" at bounding box center [295, 192] width 591 height 385
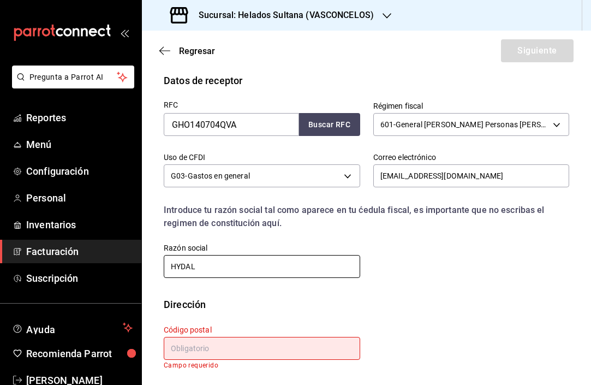
scroll to position [245, 0]
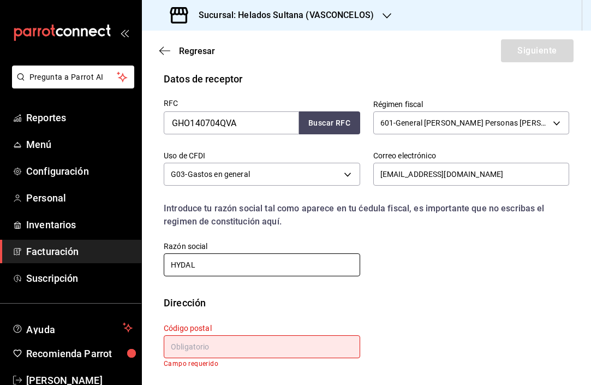
type input "HYDAL"
click at [240, 349] on input "text" at bounding box center [262, 346] width 196 height 23
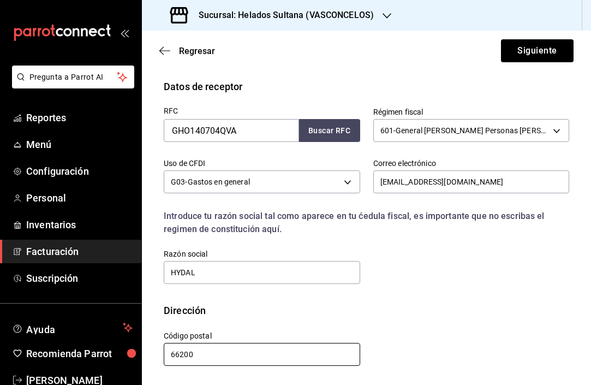
scroll to position [238, 0]
type input "66200"
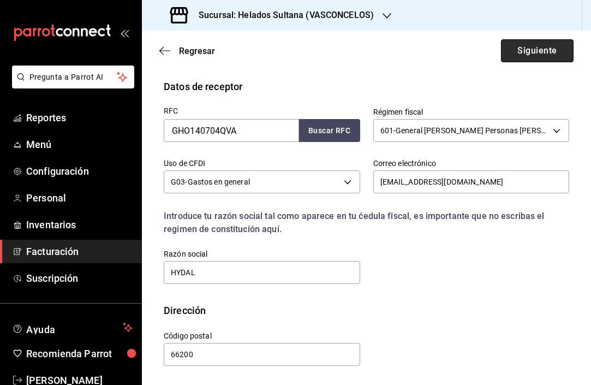
click at [527, 39] on button "Siguiente" at bounding box center [537, 50] width 73 height 23
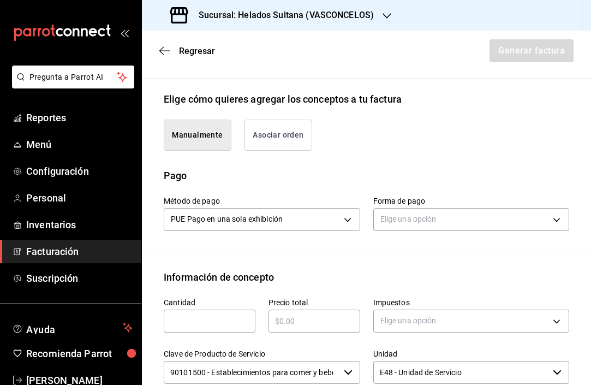
click at [271, 137] on button "Asociar orden" at bounding box center [278, 134] width 68 height 31
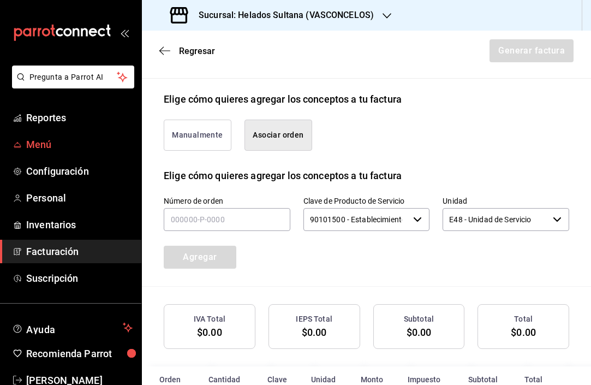
type button "associate"
click at [230, 217] on input "text" at bounding box center [227, 219] width 127 height 23
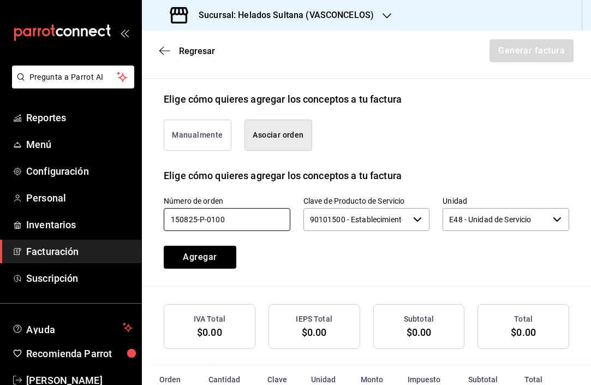
type input "150825-P-0100"
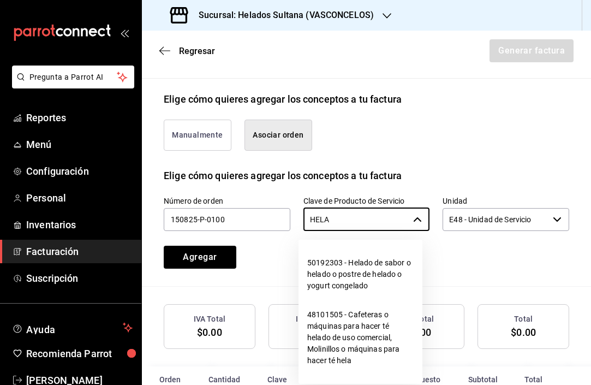
click at [323, 268] on li "50192303 - Helado de sabor o helado o postre de helado o yogurt congelado" at bounding box center [360, 274] width 124 height 52
type input "50192303 - Helado de sabor o helado o postre de helado o yogurt congelado"
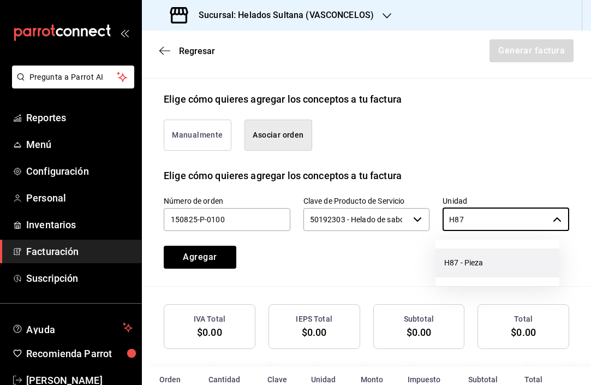
click at [470, 256] on li "H87 - Pieza" at bounding box center [497, 262] width 124 height 29
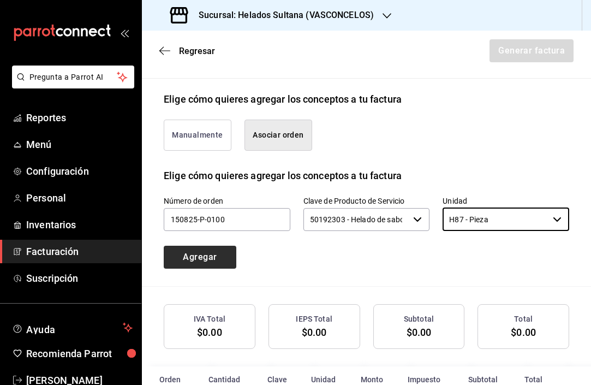
type input "H87 - Pieza"
click at [219, 258] on button "Agregar" at bounding box center [200, 256] width 73 height 23
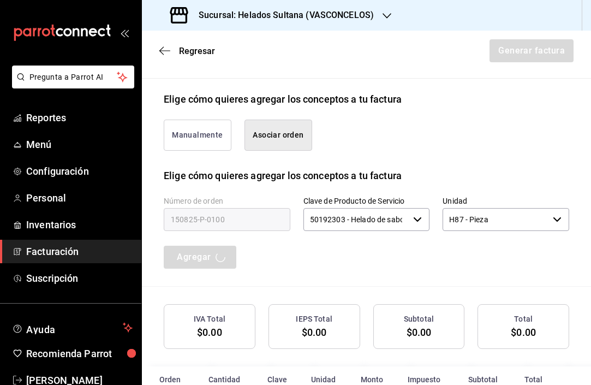
scroll to position [268, 0]
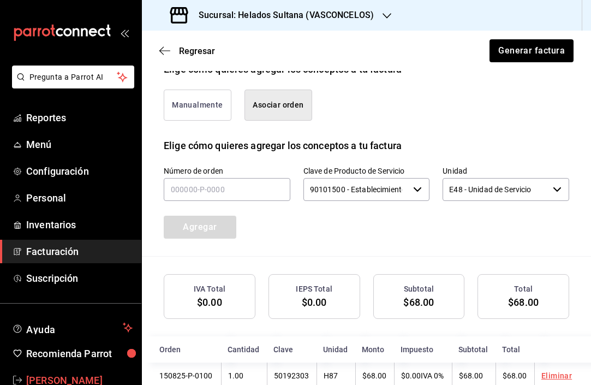
type input "90101500 - Establecimientos para comer y beber"
type input "E48 - Unidad de Servicio"
click at [434, 238] on div "Número de orden Clave de Producto de Servicio 90101500 - Establecimientos para …" at bounding box center [366, 204] width 405 height 103
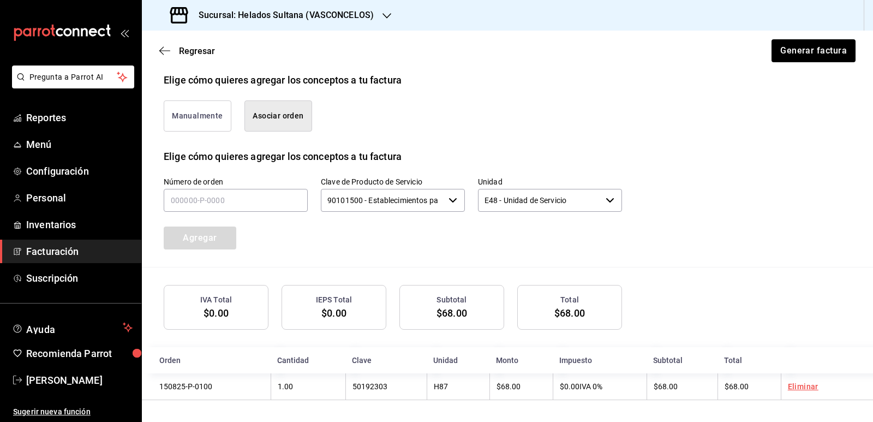
scroll to position [258, 0]
click at [803, 386] on link "Eliminar" at bounding box center [803, 386] width 31 height 9
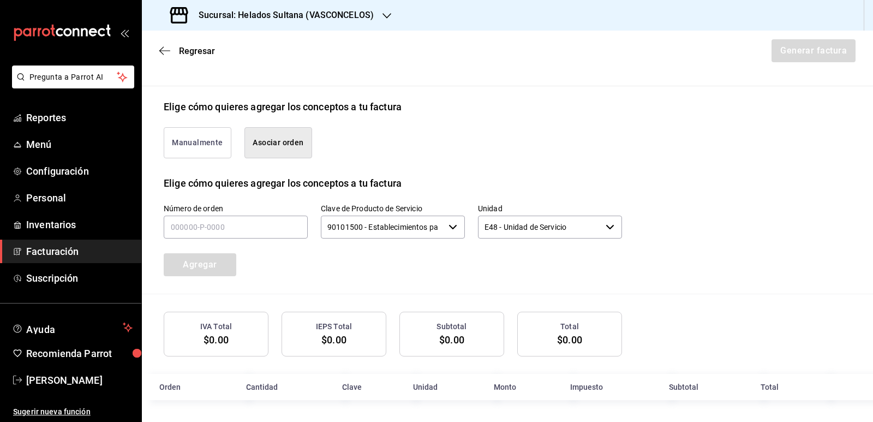
scroll to position [231, 0]
click at [232, 224] on input "text" at bounding box center [236, 226] width 144 height 23
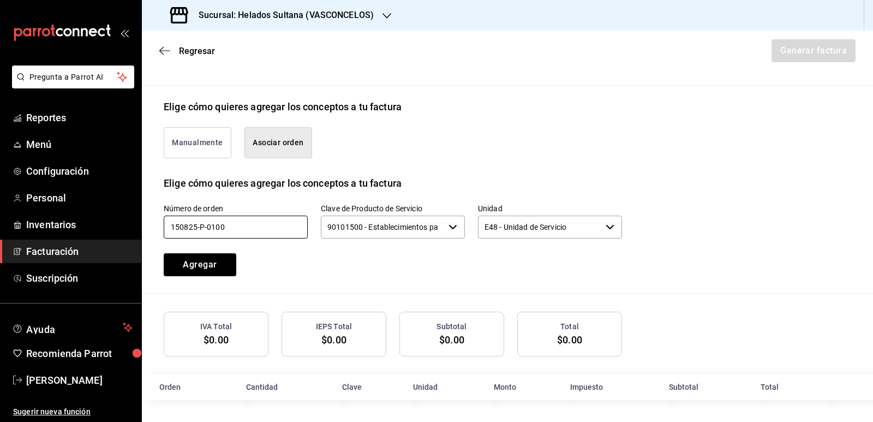
type input "150825-P-0100"
click at [392, 230] on input "90101500 - Establecimientos para comer y beber" at bounding box center [382, 226] width 123 height 23
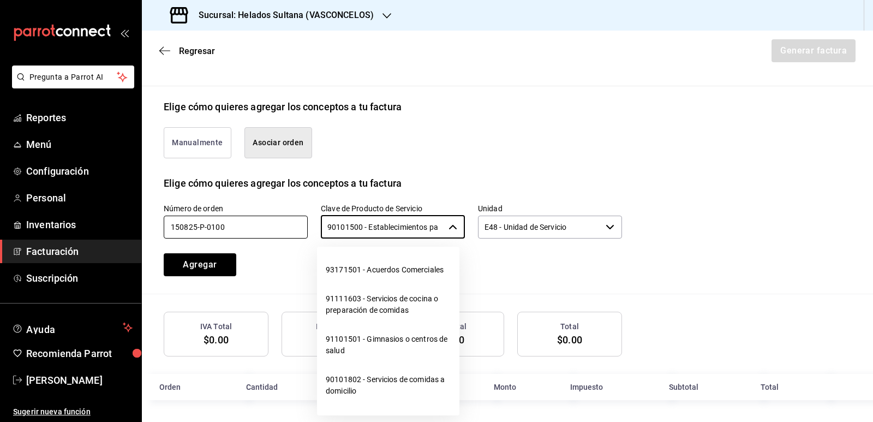
click at [268, 228] on input "150825-P-0100" at bounding box center [236, 226] width 144 height 23
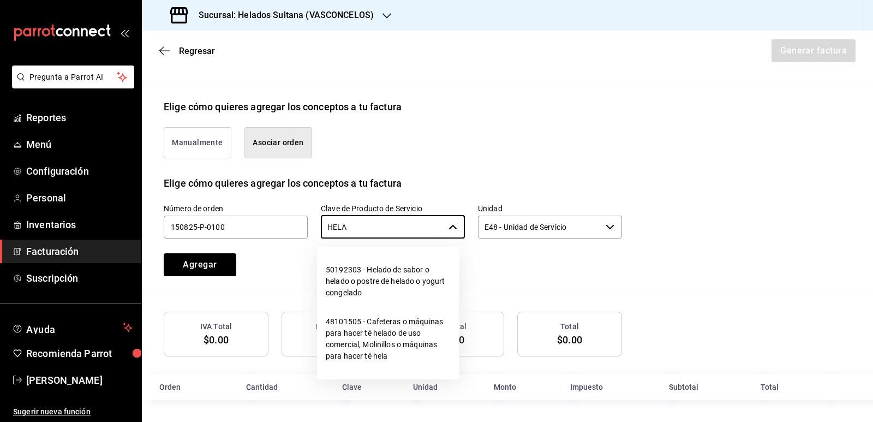
click at [411, 275] on li "50192303 - Helado de sabor o helado o postre de helado o yogurt congelado" at bounding box center [388, 281] width 142 height 52
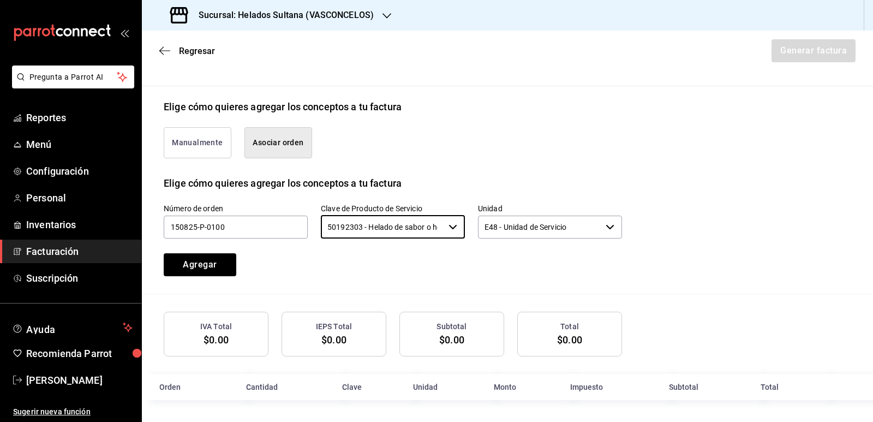
type input "50192303 - Helado de sabor o helado o postre de helado o yogurt congelado"
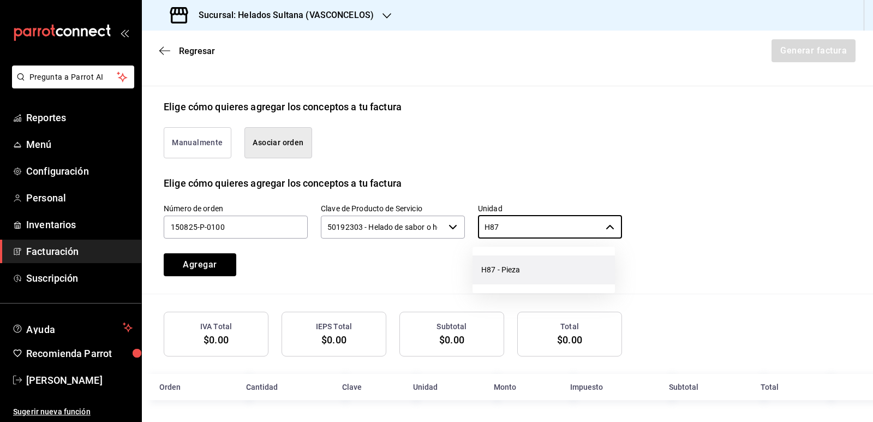
click at [499, 275] on li "H87 - Pieza" at bounding box center [543, 269] width 142 height 29
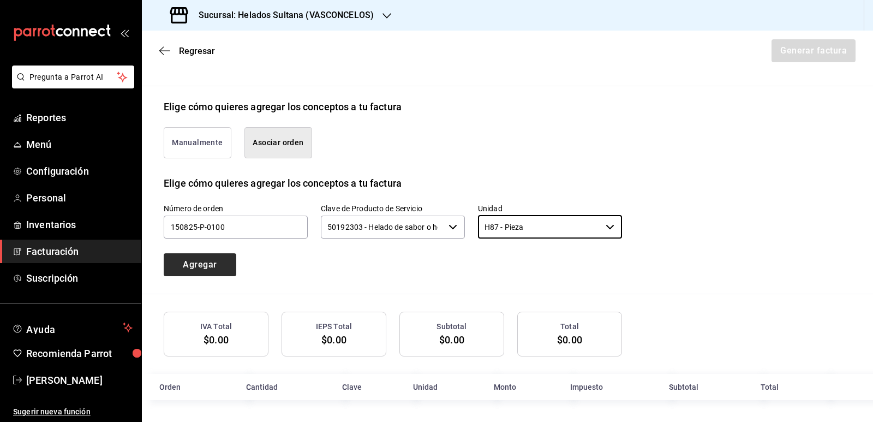
type input "H87 - Pieza"
click at [212, 265] on button "Agregar" at bounding box center [200, 264] width 73 height 23
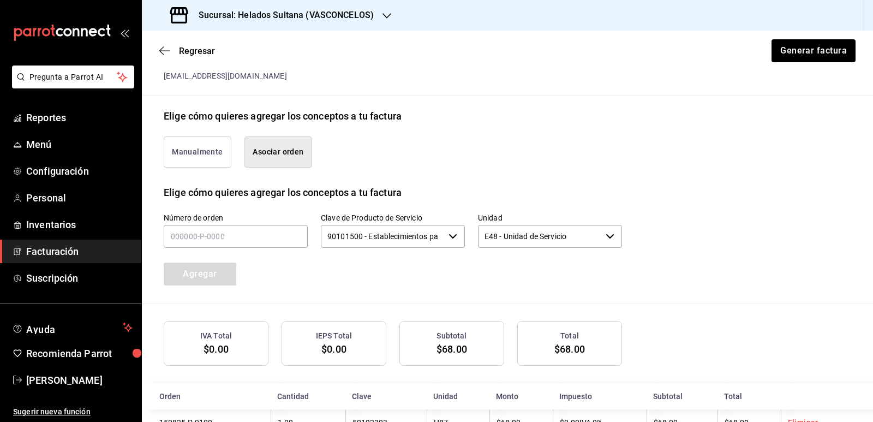
scroll to position [258, 0]
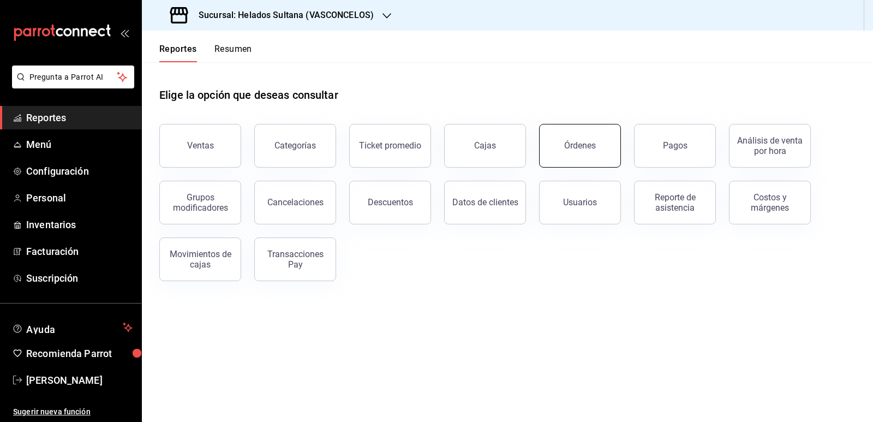
click at [603, 153] on button "Órdenes" at bounding box center [580, 146] width 82 height 44
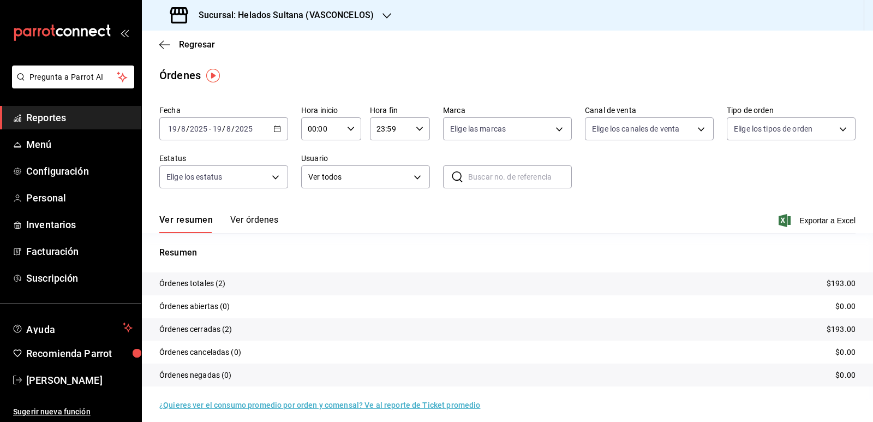
click at [278, 127] on \(Stroke\) "button" at bounding box center [277, 129] width 7 height 6
click at [206, 283] on span "Rango de fechas" at bounding box center [211, 284] width 85 height 11
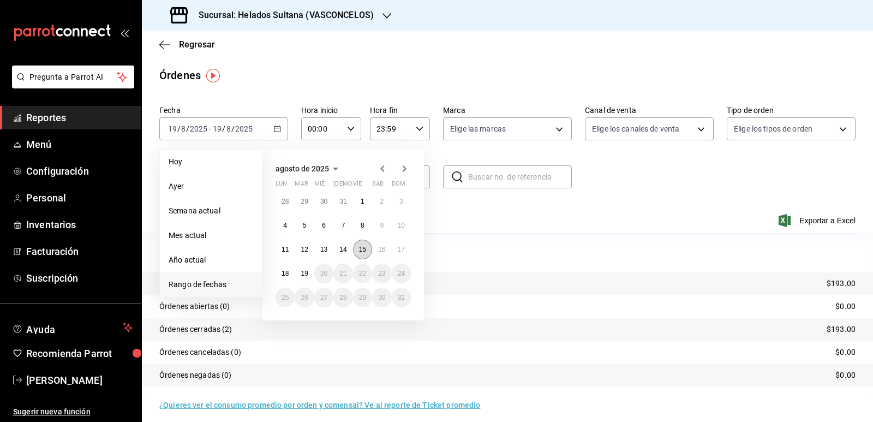
click at [367, 248] on button "15" at bounding box center [362, 249] width 19 height 20
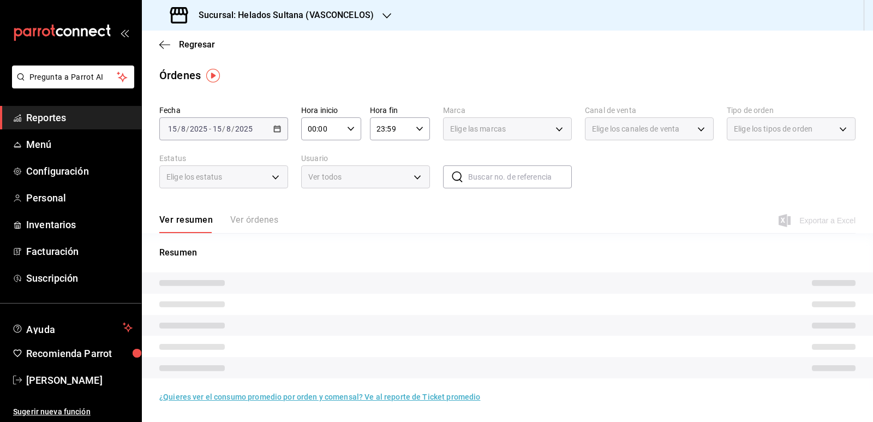
click at [257, 223] on div "Ver resumen Ver órdenes" at bounding box center [218, 223] width 119 height 19
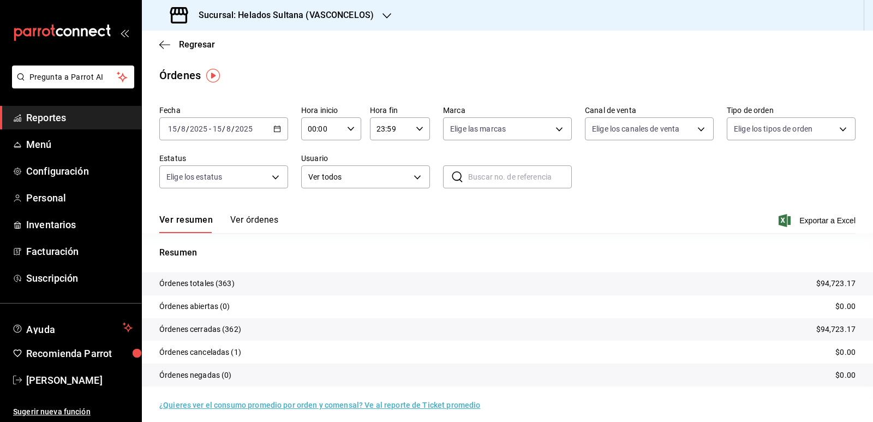
click at [257, 223] on button "Ver órdenes" at bounding box center [254, 223] width 48 height 19
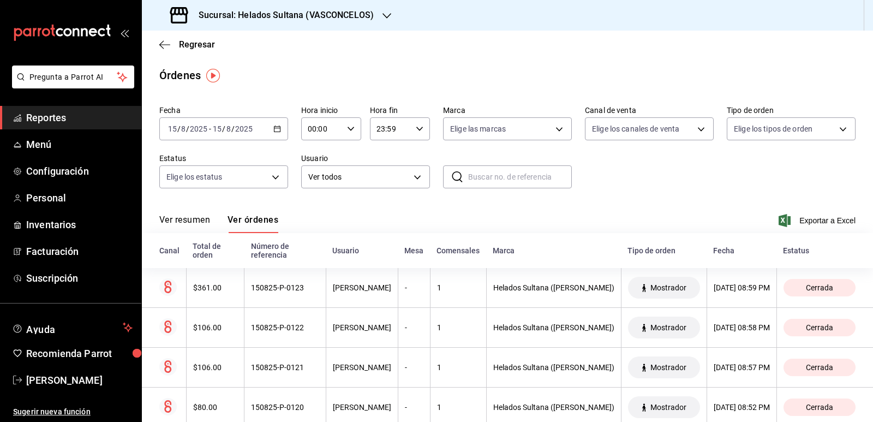
click at [501, 184] on input "text" at bounding box center [520, 177] width 104 height 22
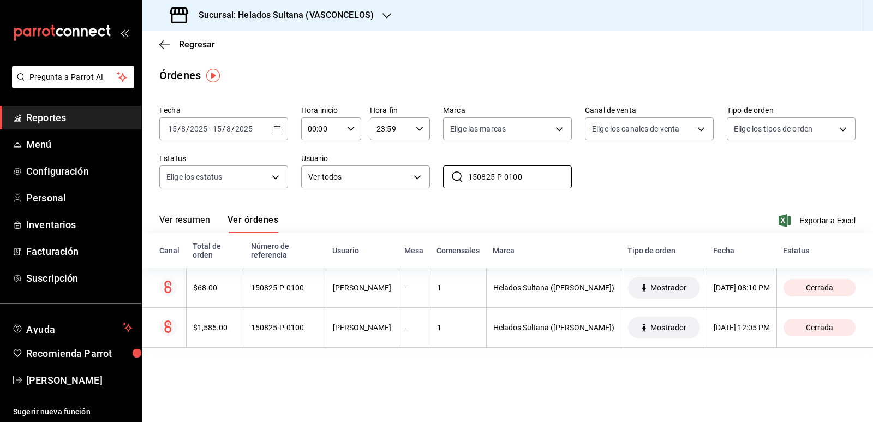
type input "150825-P-0100"
click at [308, 374] on main "Regresar Órdenes Fecha 2025-08-15 15 / 8 / 2025 - 2025-08-15 15 / 8 / 2025 Hora…" at bounding box center [507, 226] width 731 height 391
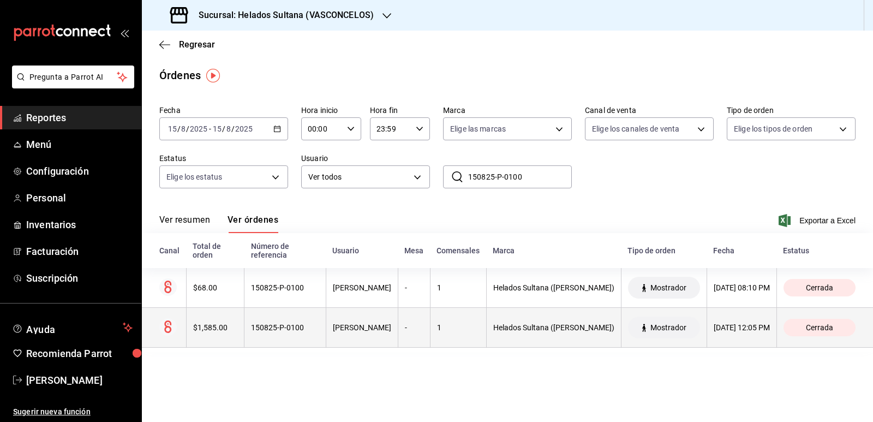
click at [268, 331] on div "150825-P-0100" at bounding box center [285, 327] width 68 height 9
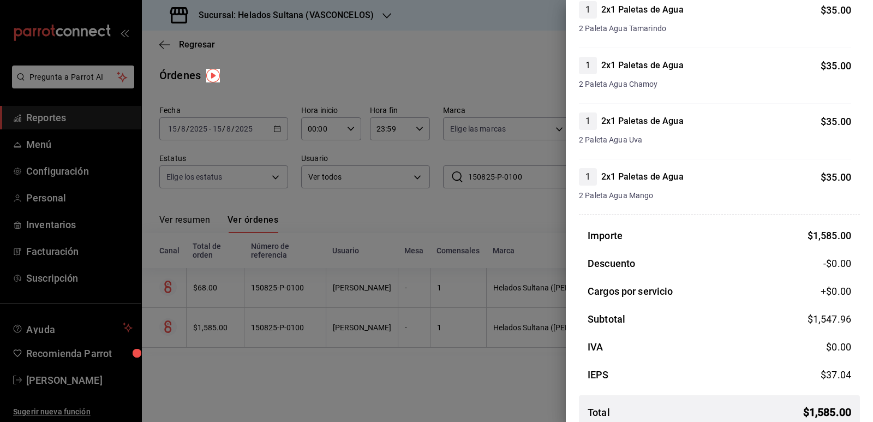
scroll to position [979, 0]
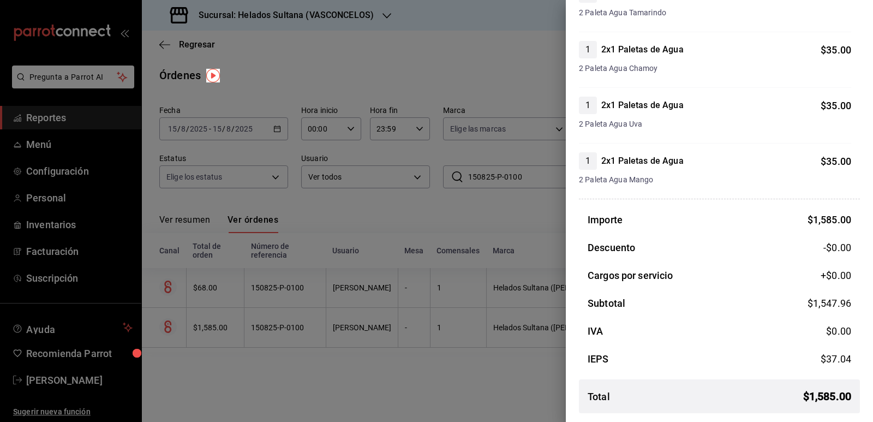
click at [415, 384] on div at bounding box center [436, 211] width 873 height 422
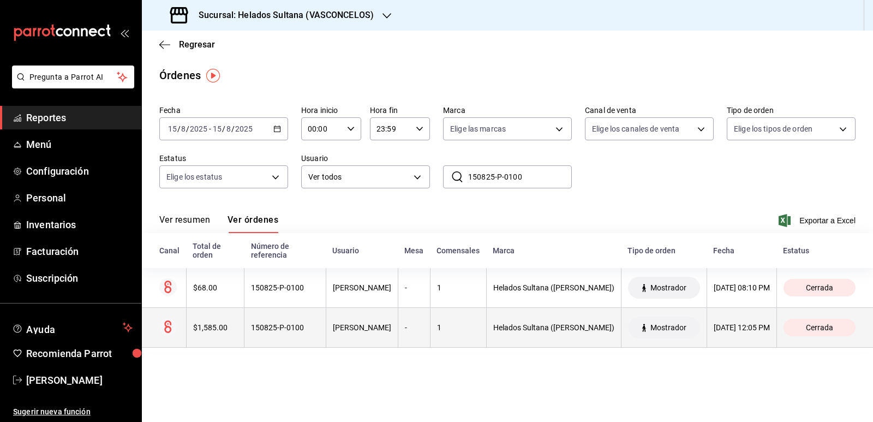
click at [304, 331] on div "150825-P-0100" at bounding box center [285, 327] width 68 height 9
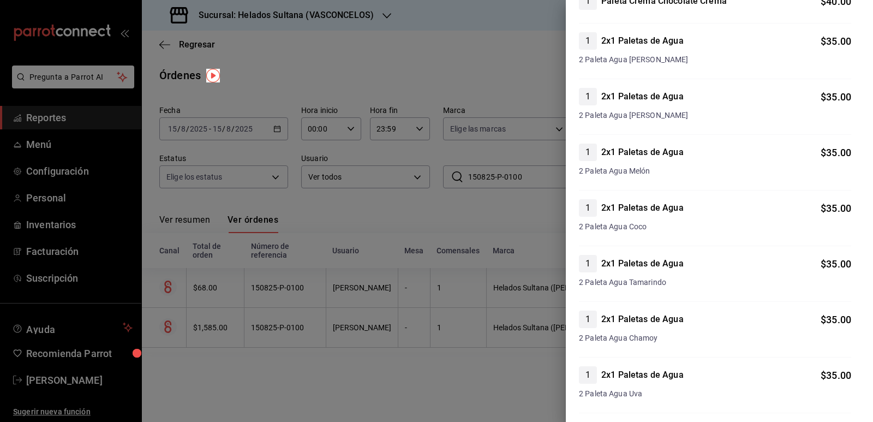
scroll to position [979, 0]
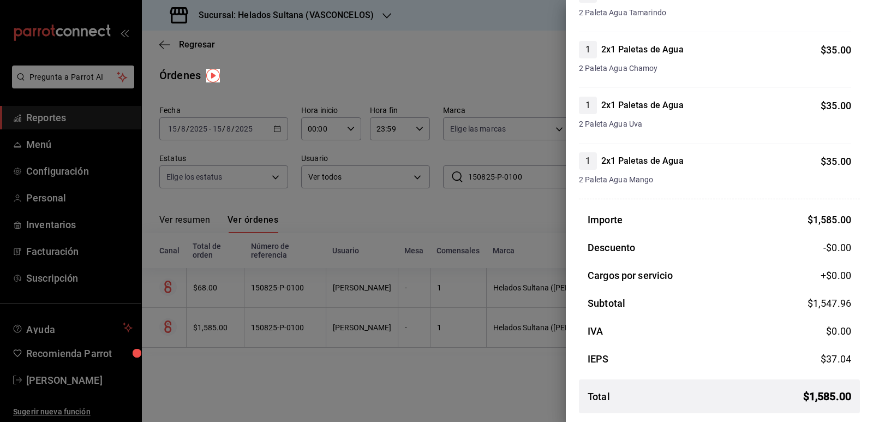
click at [470, 364] on div at bounding box center [436, 211] width 873 height 422
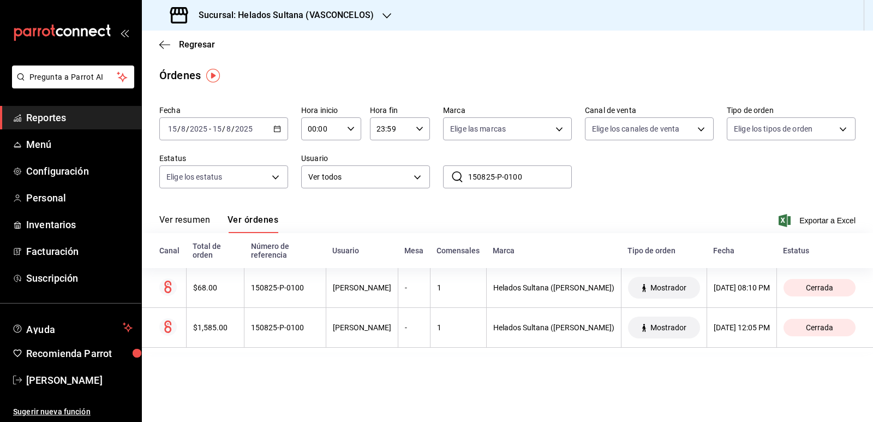
click at [352, 379] on main "Regresar Órdenes Fecha 2025-08-15 15 / 8 / 2025 - 2025-08-15 15 / 8 / 2025 Hora…" at bounding box center [507, 226] width 731 height 391
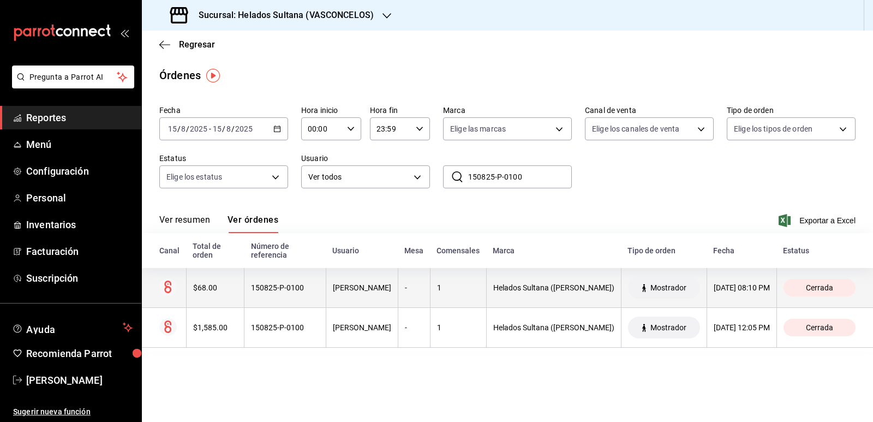
click at [208, 289] on div "$68.00" at bounding box center [215, 287] width 45 height 9
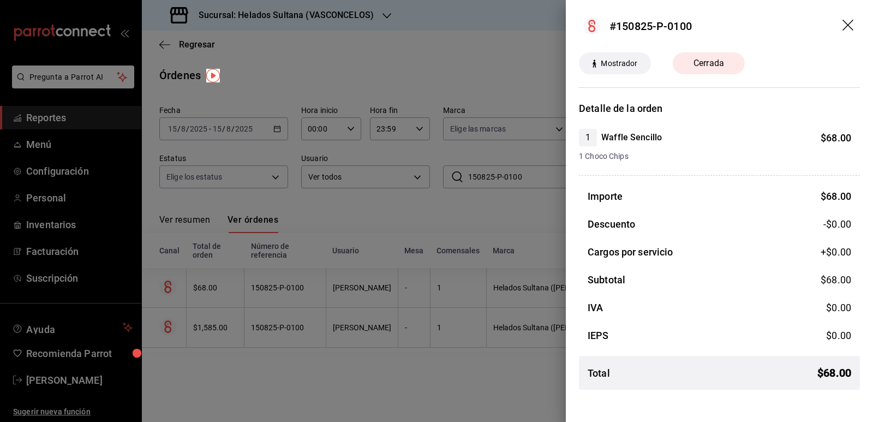
click at [329, 303] on div at bounding box center [436, 211] width 873 height 422
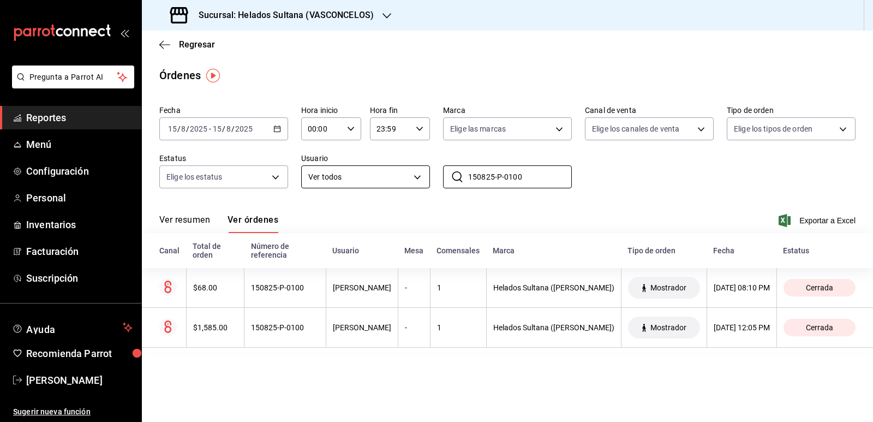
drag, startPoint x: 528, startPoint y: 179, endPoint x: 405, endPoint y: 176, distance: 122.8
click at [405, 176] on div "Fecha 2025-08-15 15 / 8 / 2025 - 2025-08-15 15 / 8 / 2025 Hora inicio 00:00 Hor…" at bounding box center [507, 151] width 696 height 100
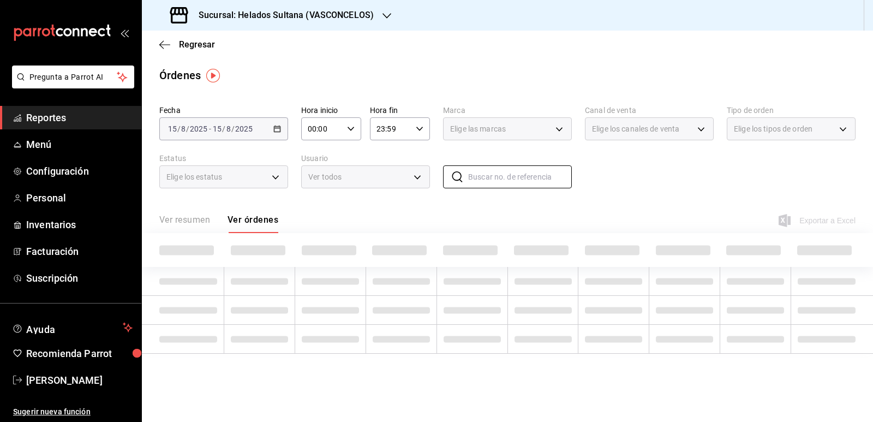
click at [648, 178] on div "Fecha 2025-08-15 15 / 8 / 2025 - 2025-08-15 15 / 8 / 2025 Hora inicio 00:00 Hor…" at bounding box center [507, 151] width 696 height 100
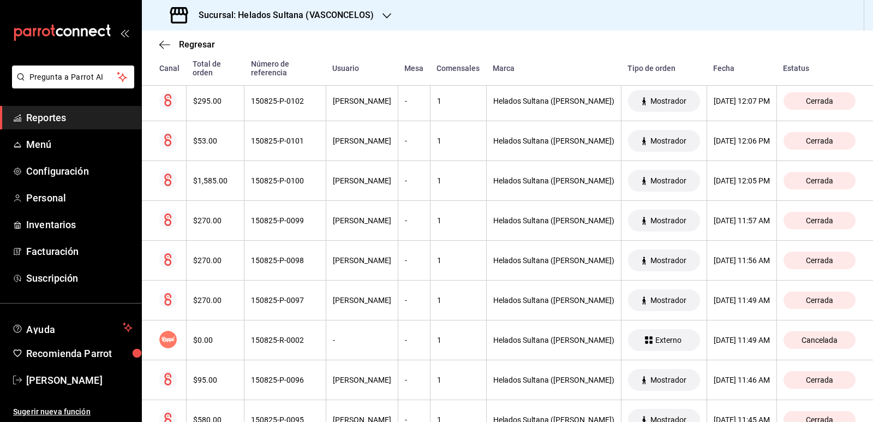
scroll to position [13503, 0]
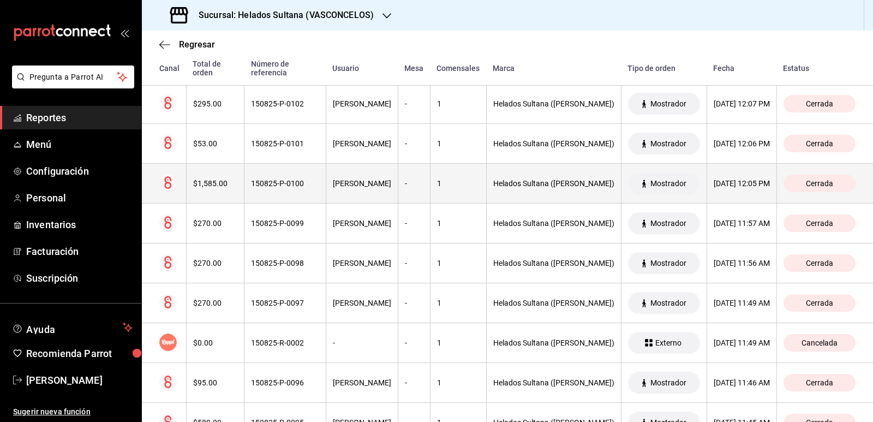
click at [294, 190] on th "150825-P-0100" at bounding box center [285, 184] width 82 height 40
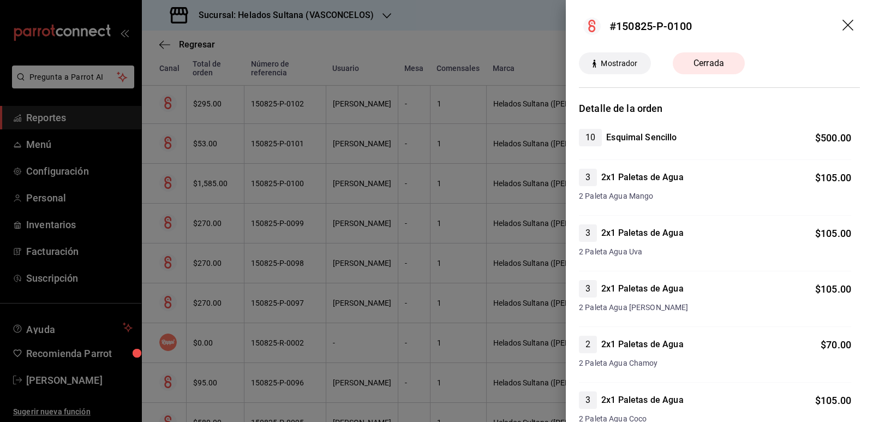
click at [293, 185] on div at bounding box center [436, 211] width 873 height 422
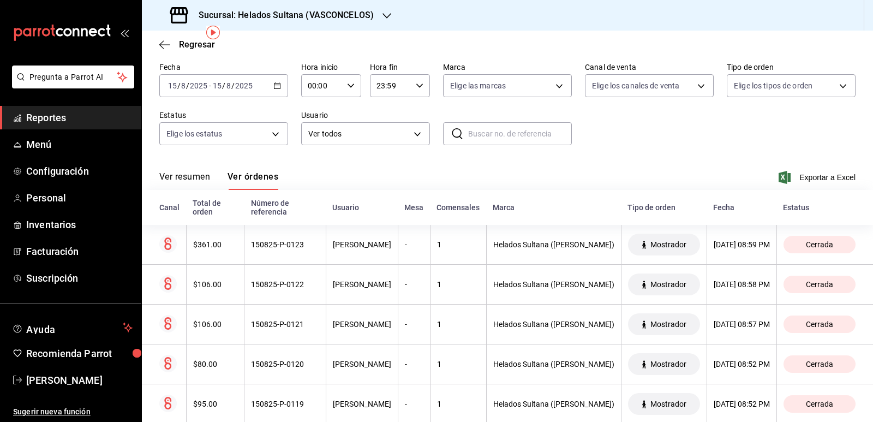
scroll to position [0, 0]
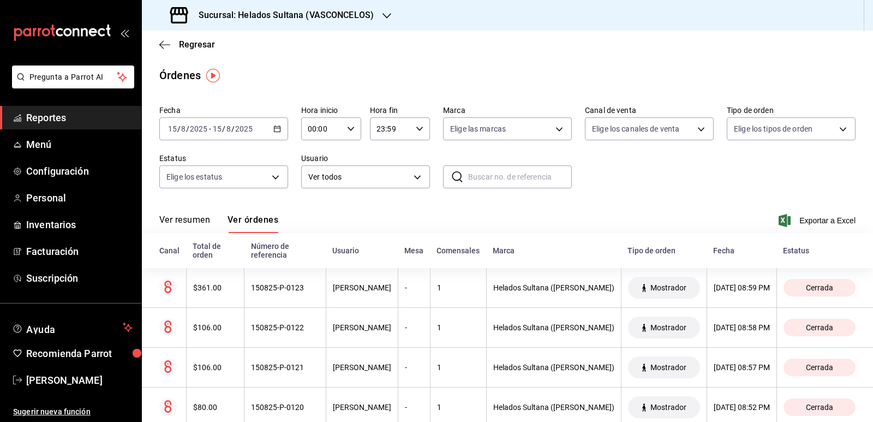
click at [274, 129] on \(Stroke\) "button" at bounding box center [277, 129] width 7 height 6
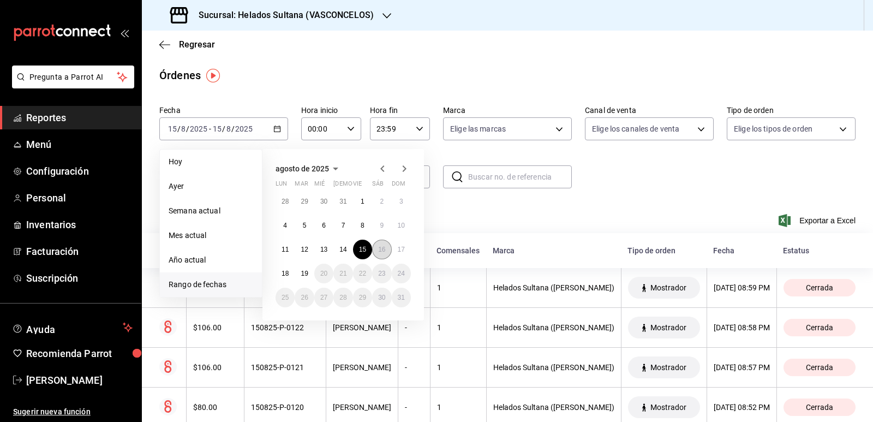
click at [376, 248] on button "16" at bounding box center [381, 249] width 19 height 20
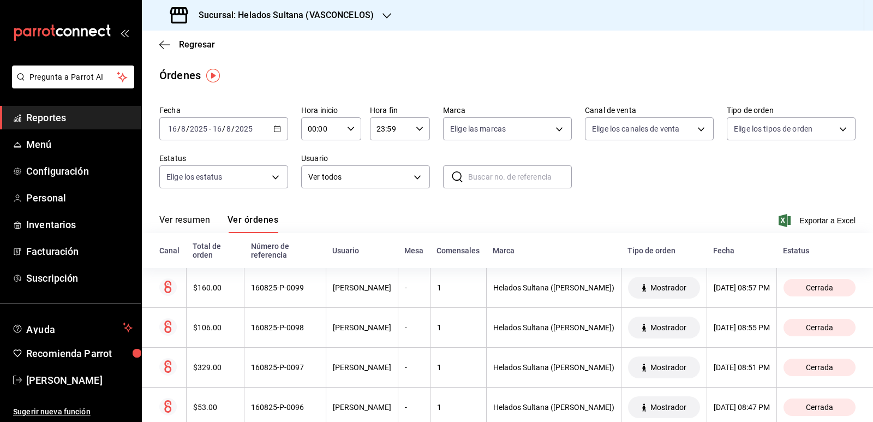
click at [274, 129] on \(Stroke\) "button" at bounding box center [277, 129] width 7 height 6
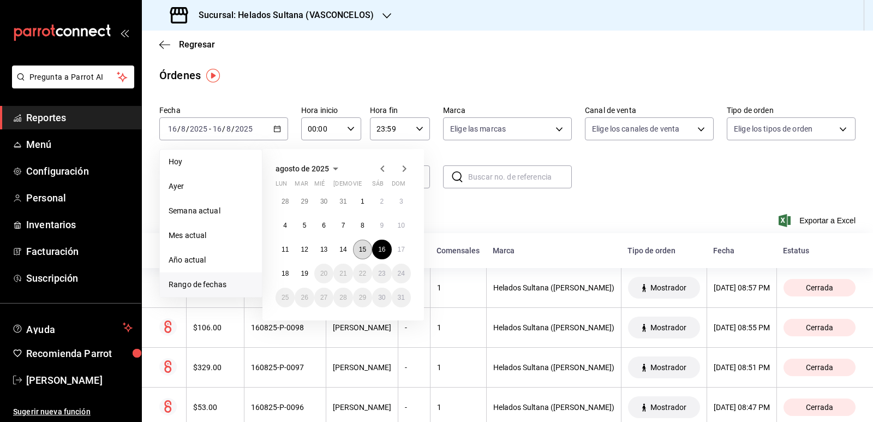
click at [367, 245] on button "15" at bounding box center [362, 249] width 19 height 20
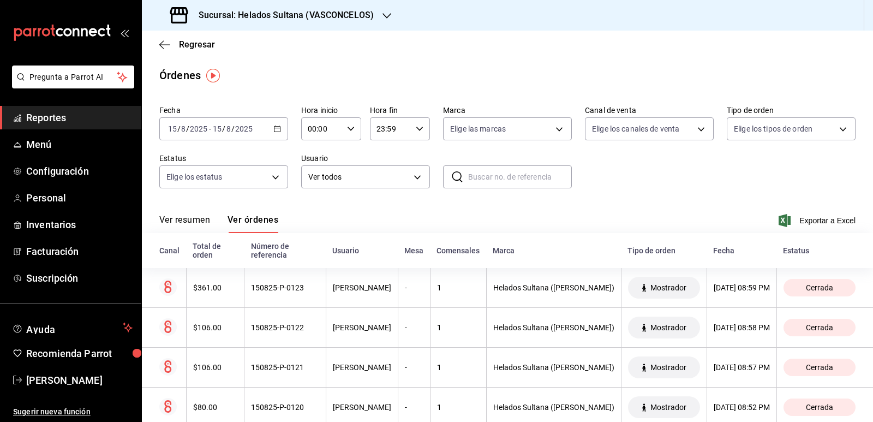
click at [278, 129] on icon "button" at bounding box center [277, 129] width 8 height 8
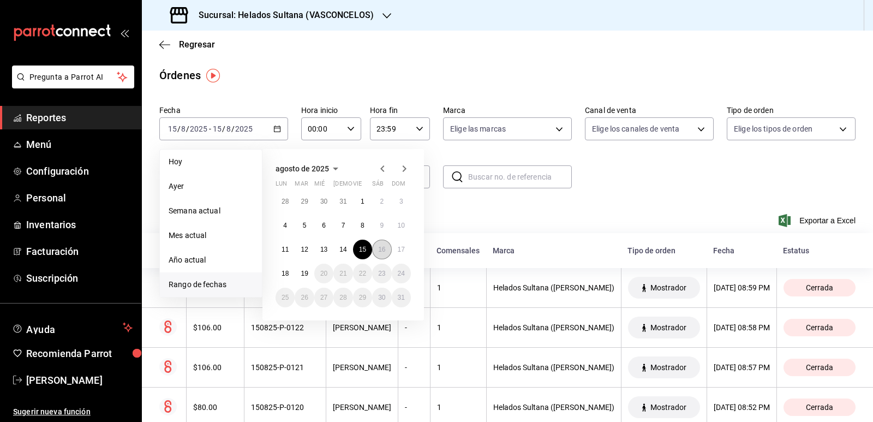
click at [381, 248] on abbr "16" at bounding box center [381, 249] width 7 height 8
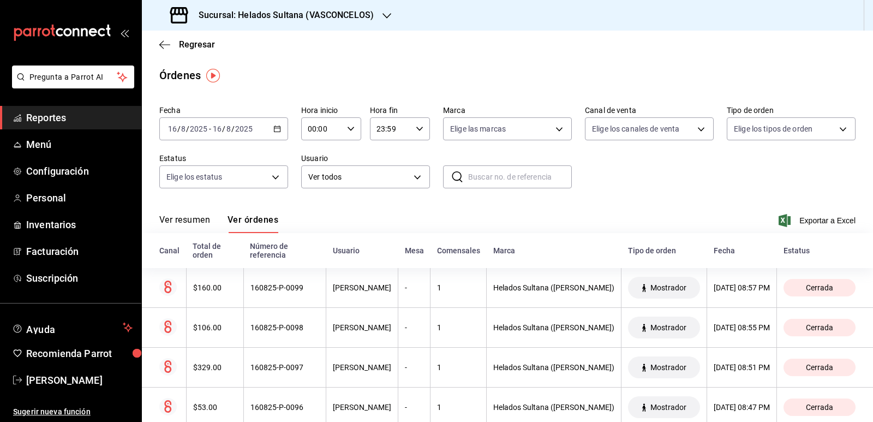
click at [279, 130] on \(Stroke\) "button" at bounding box center [277, 129] width 7 height 6
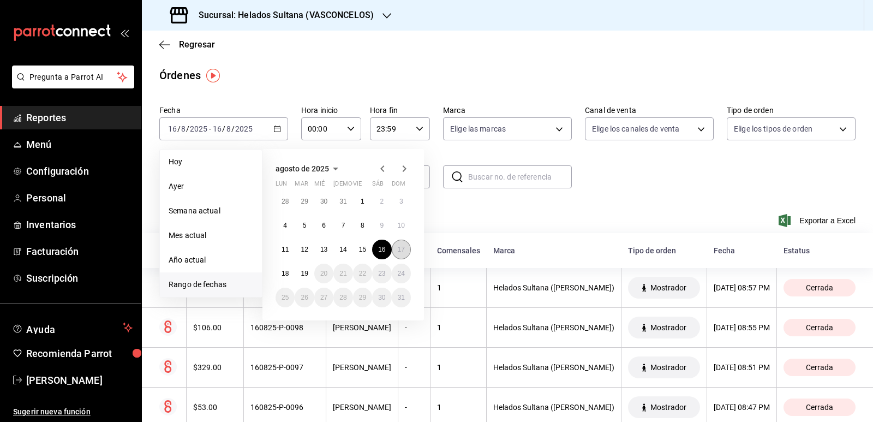
click at [404, 246] on abbr "17" at bounding box center [401, 249] width 7 height 8
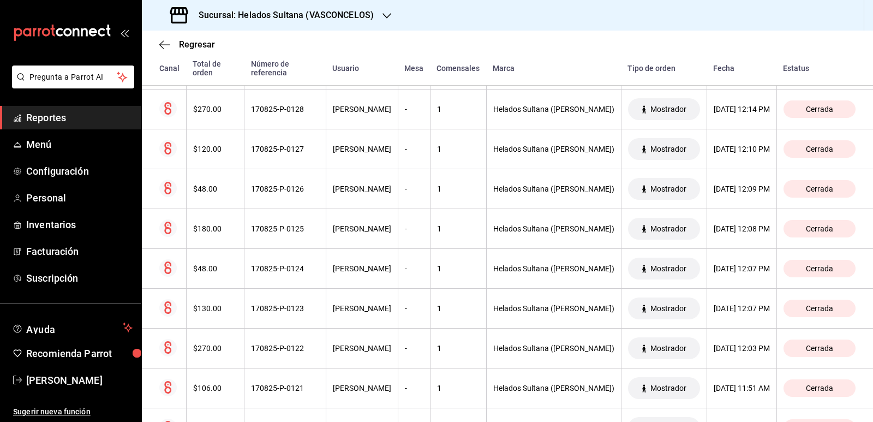
scroll to position [16852, 0]
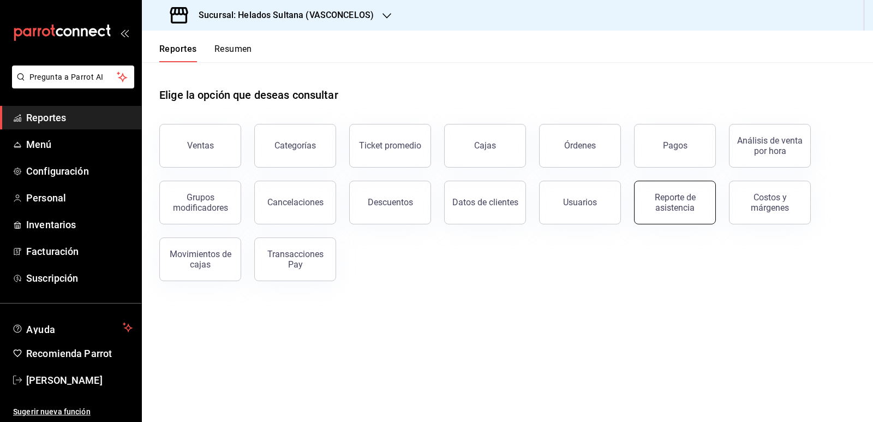
click at [657, 206] on div "Reporte de asistencia" at bounding box center [675, 202] width 68 height 21
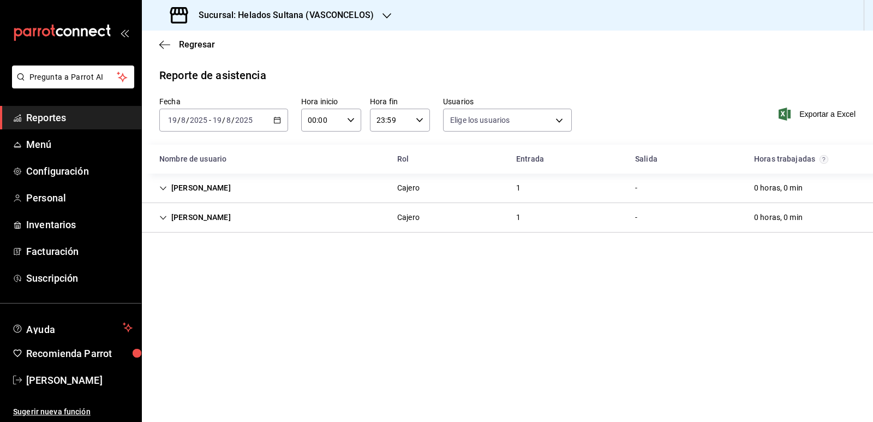
type input "213fd92f-3332-4598-9750-7cb9b9311784,54f442a9-4bee-4944-a445-ca4a31e9fe1e,772ce…"
click at [157, 217] on div "Ennya Garcia" at bounding box center [195, 217] width 89 height 20
